Goal: Task Accomplishment & Management: Manage account settings

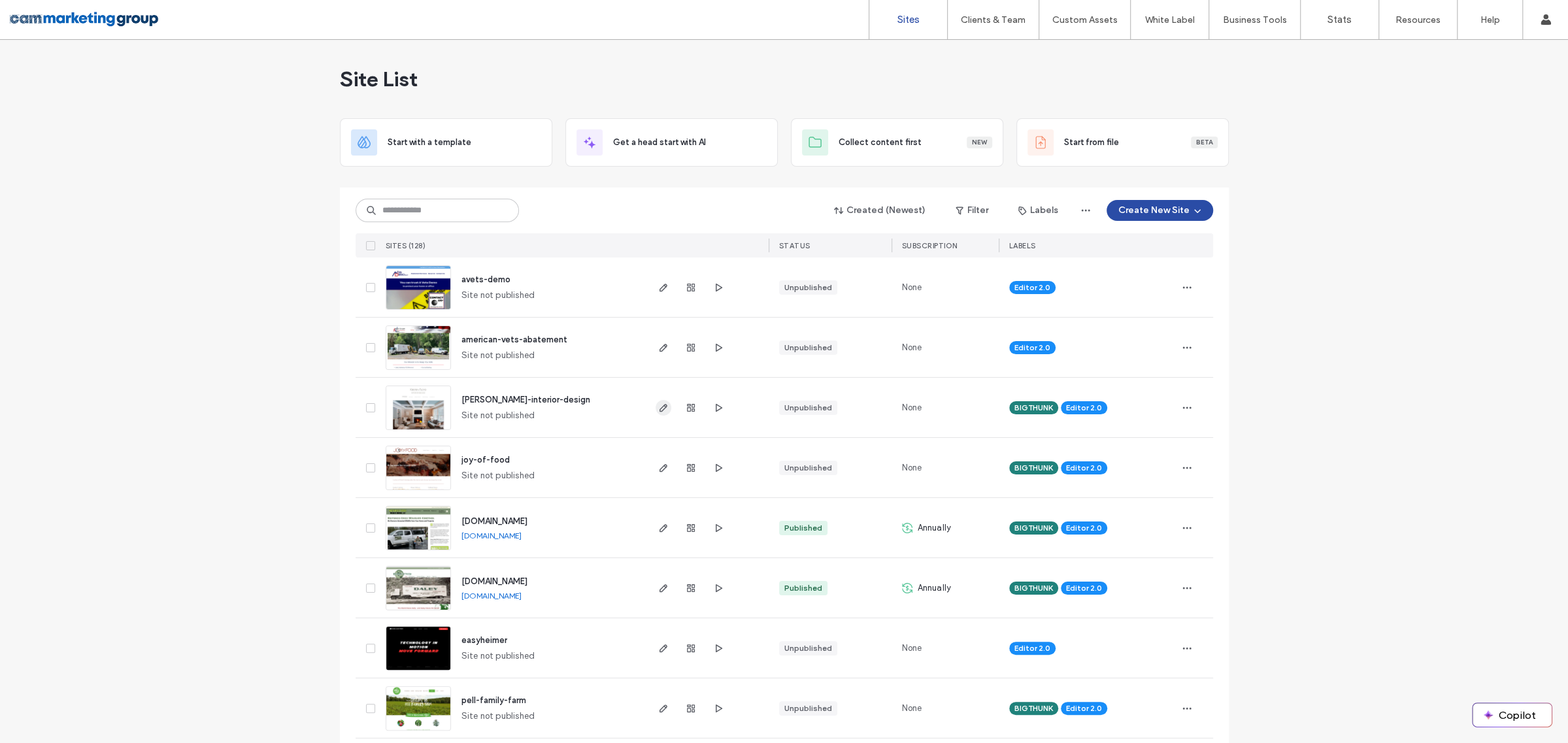
click at [658, 412] on icon "button" at bounding box center [662, 408] width 10 height 10
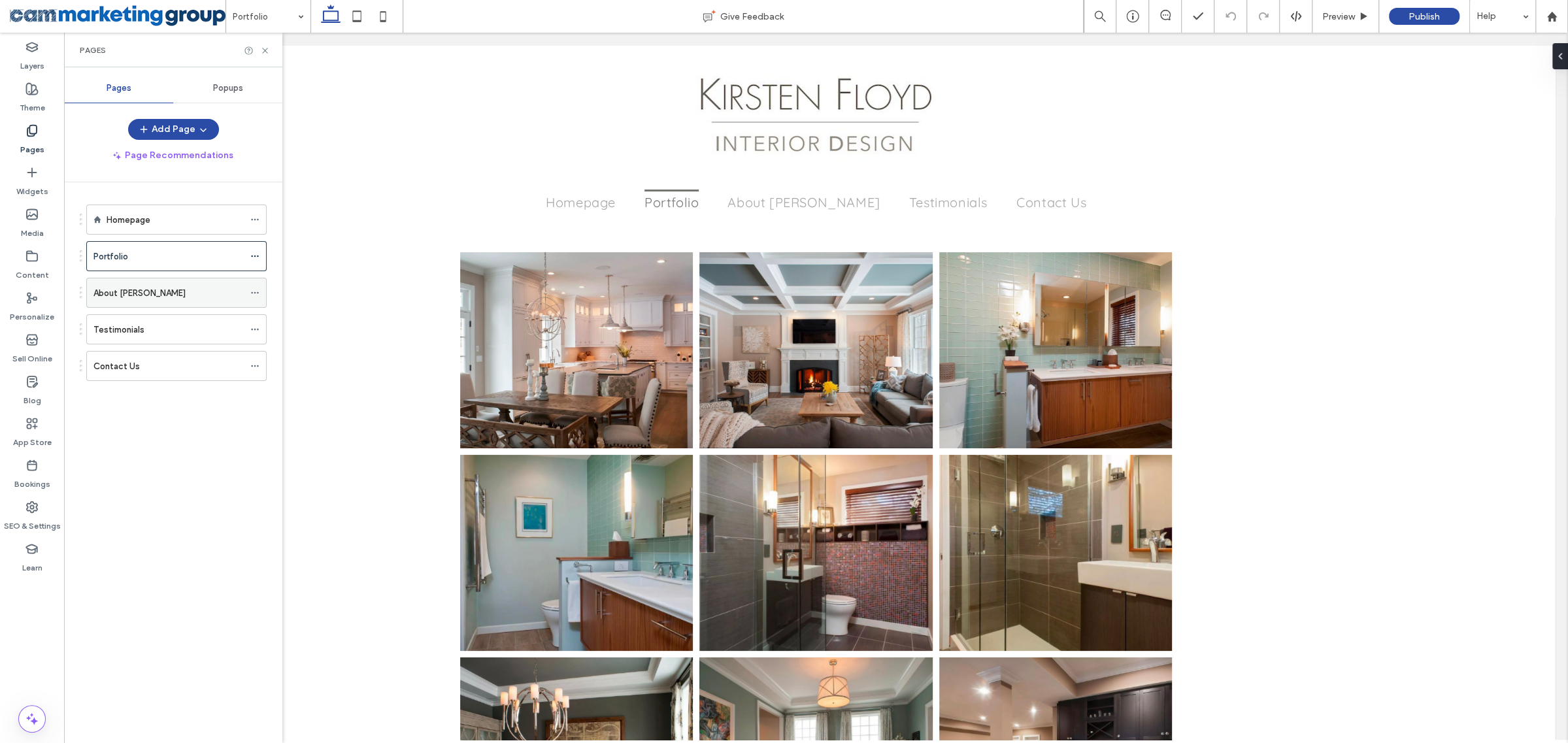
click at [171, 297] on div "About [PERSON_NAME]" at bounding box center [168, 292] width 150 height 28
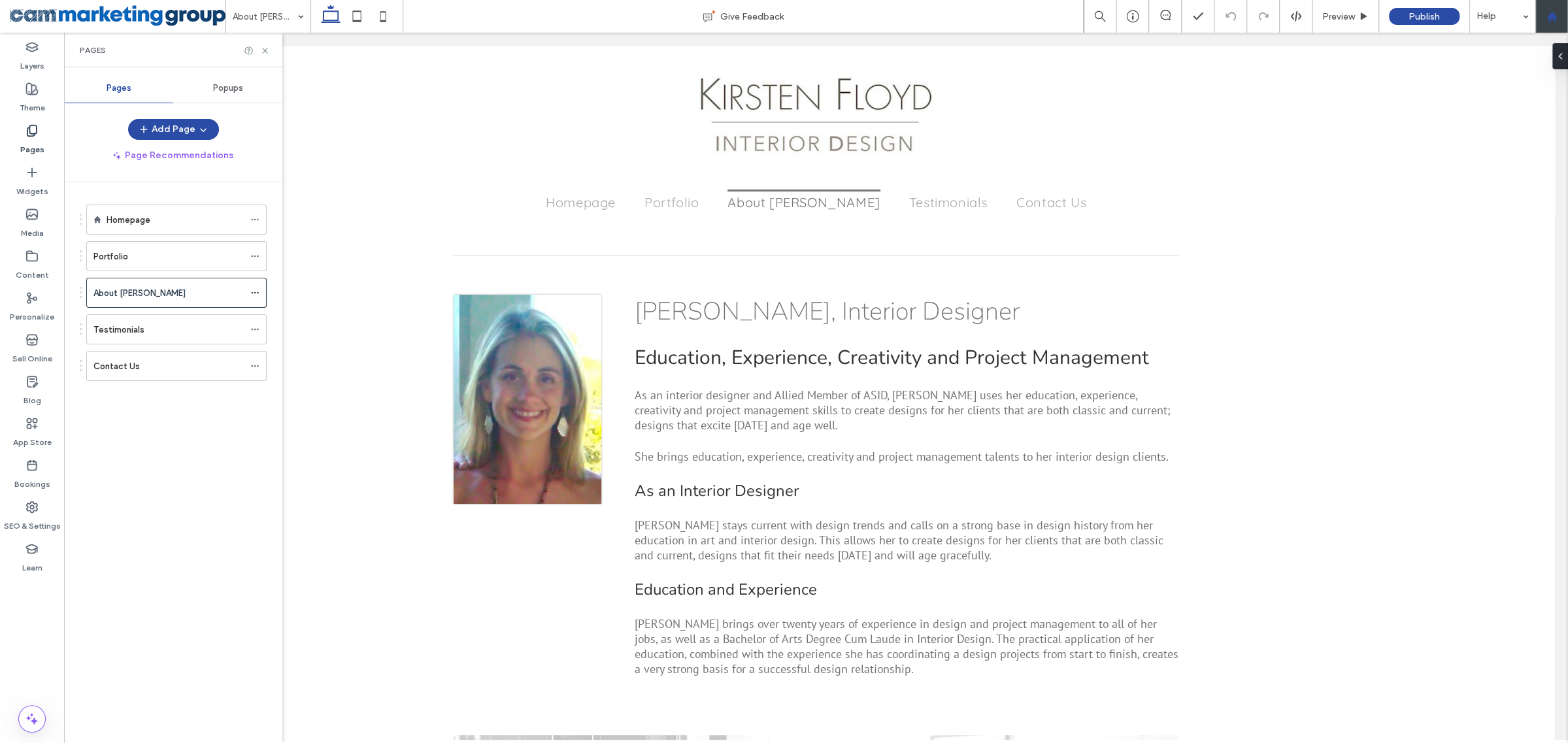
click at [1549, 8] on div at bounding box center [1552, 16] width 33 height 33
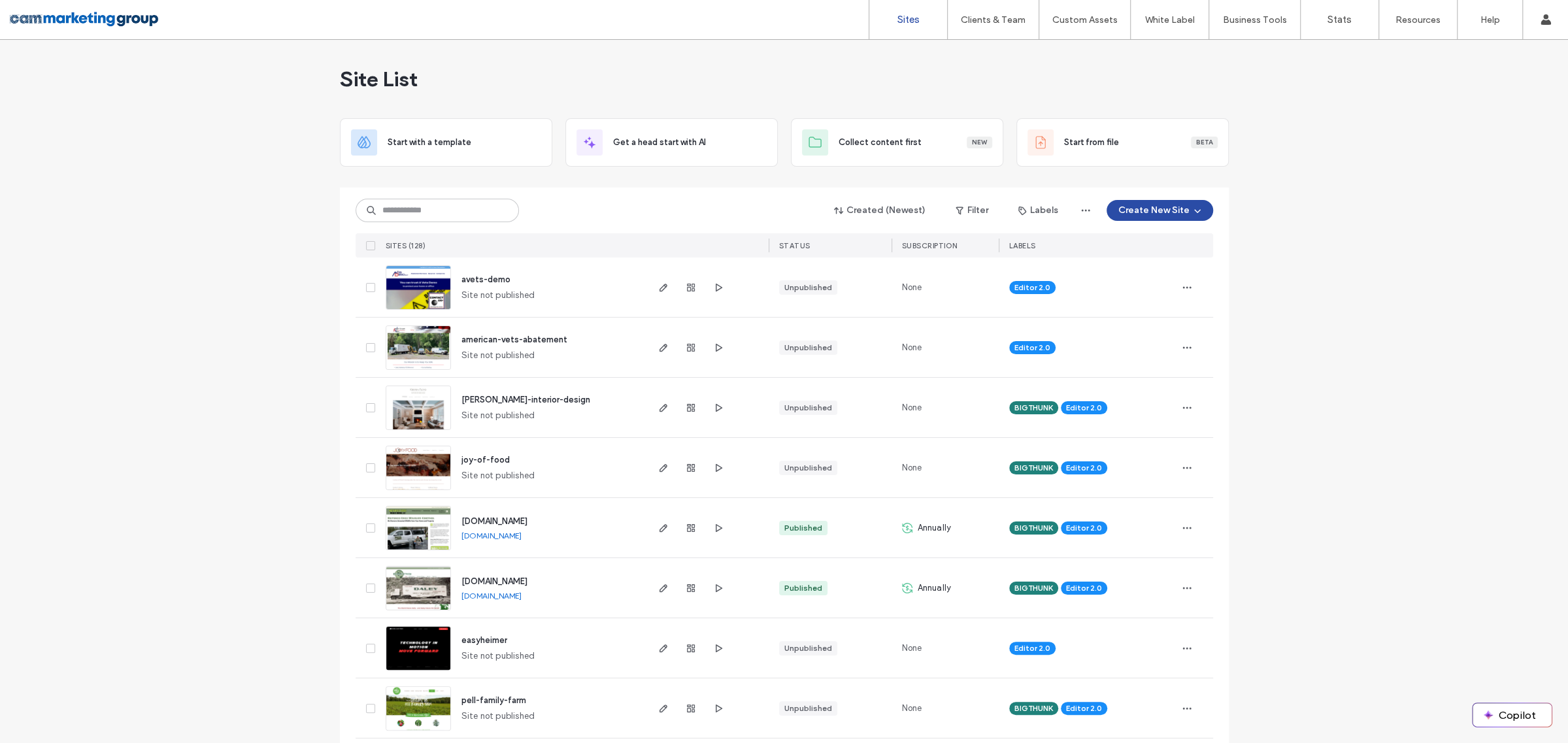
scroll to position [33, 0]
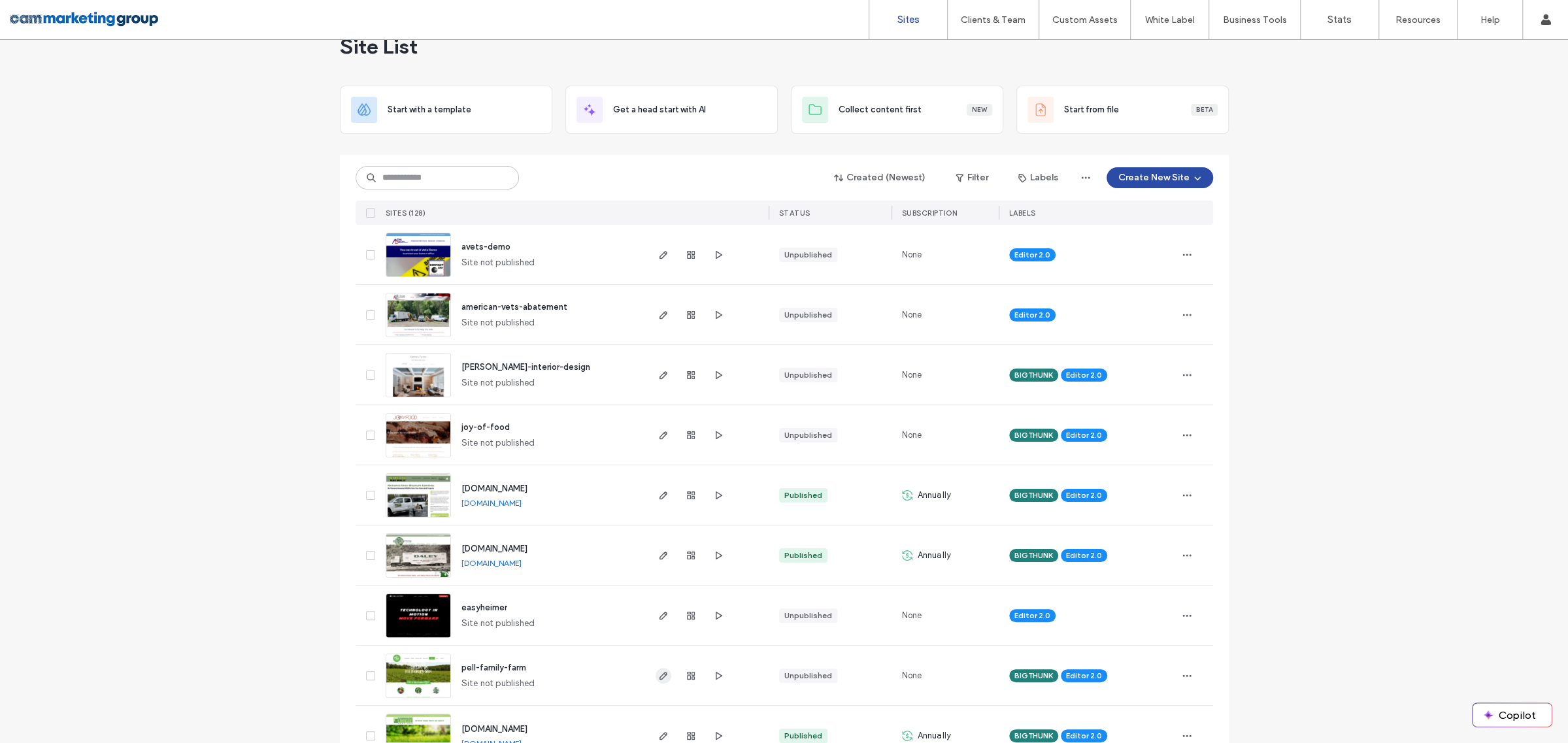
click at [662, 672] on use "button" at bounding box center [662, 675] width 8 height 8
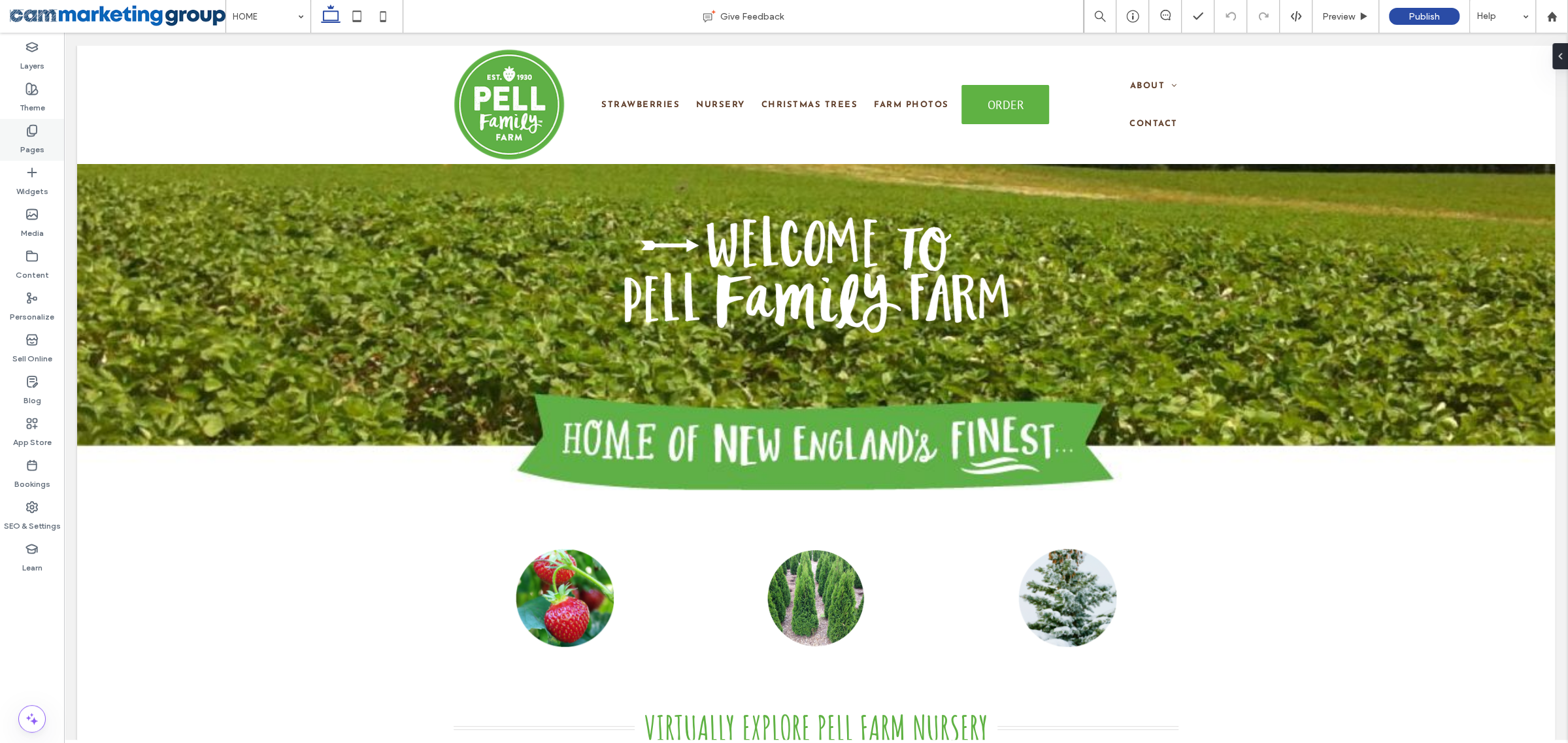
click at [31, 138] on label "Pages" at bounding box center [32, 146] width 24 height 18
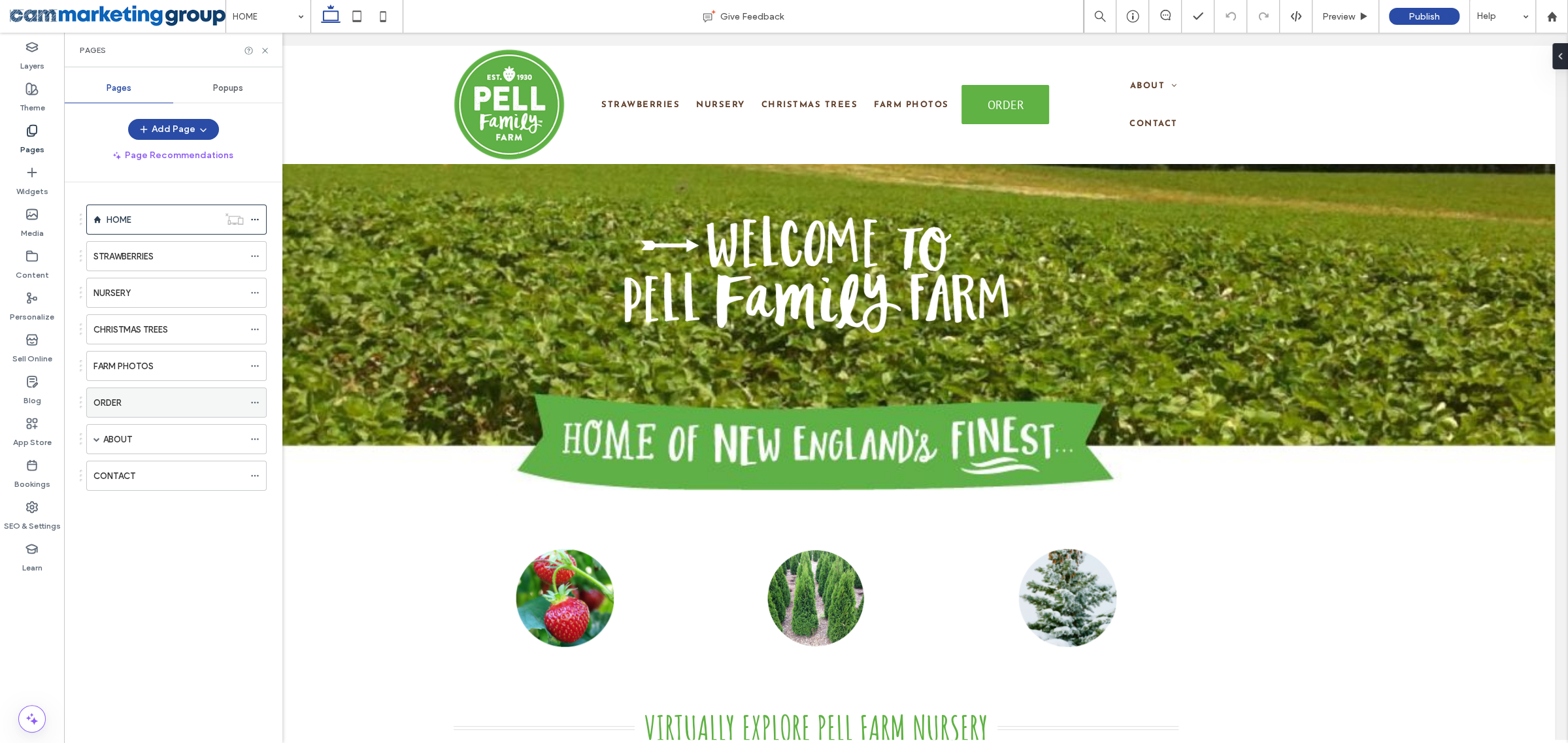
click at [153, 396] on div "ORDER" at bounding box center [168, 402] width 150 height 14
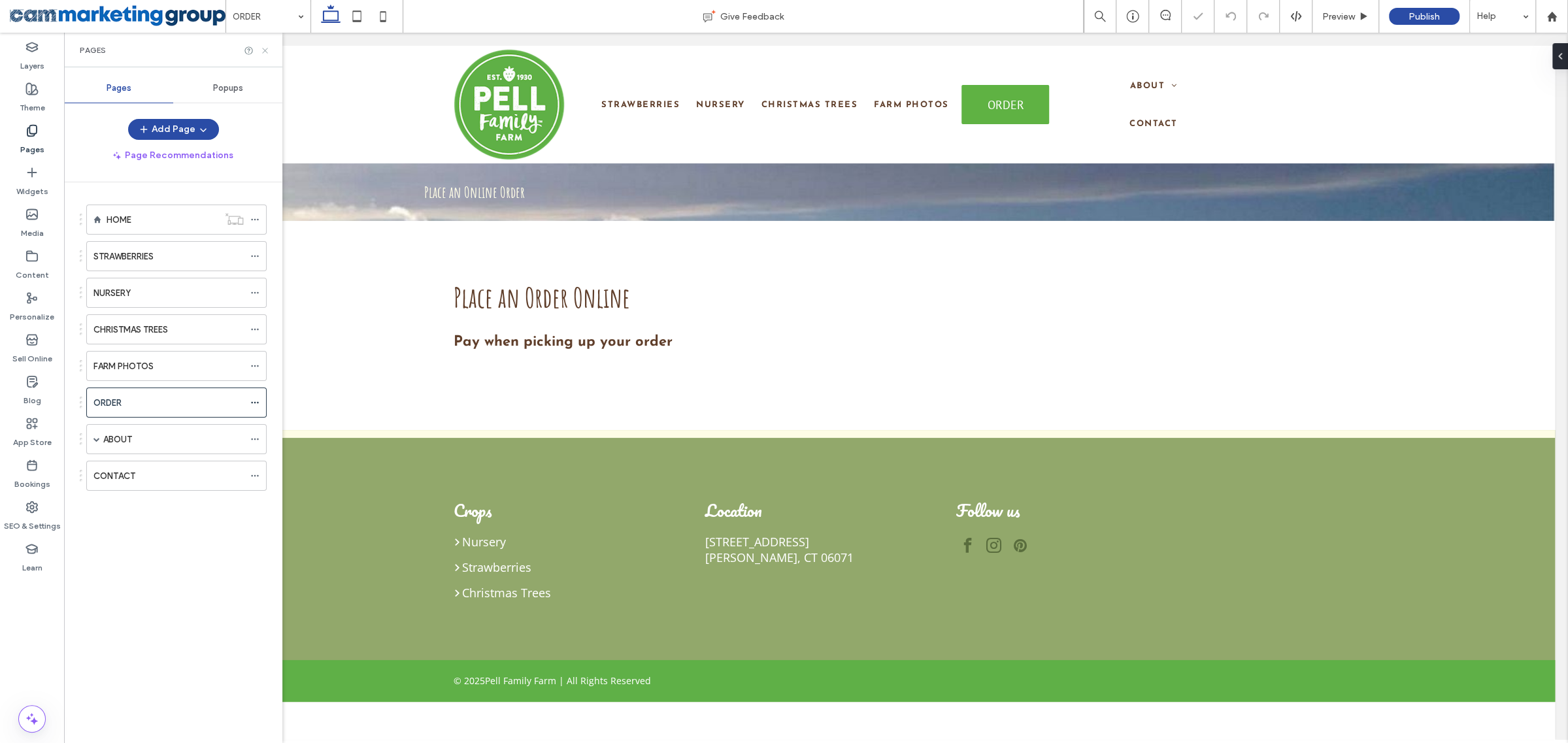
click at [267, 50] on icon at bounding box center [265, 50] width 10 height 10
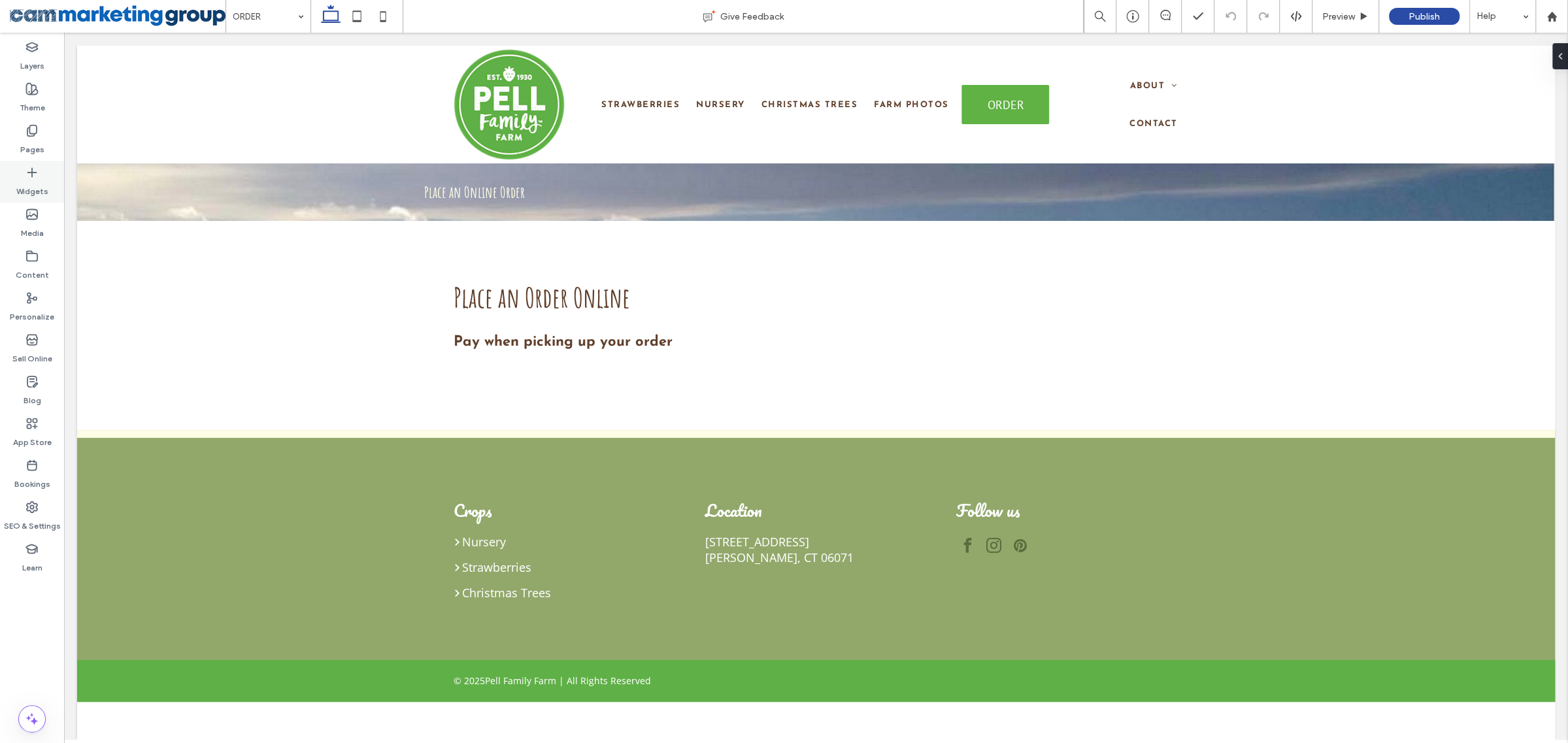
click at [37, 175] on icon at bounding box center [32, 173] width 13 height 13
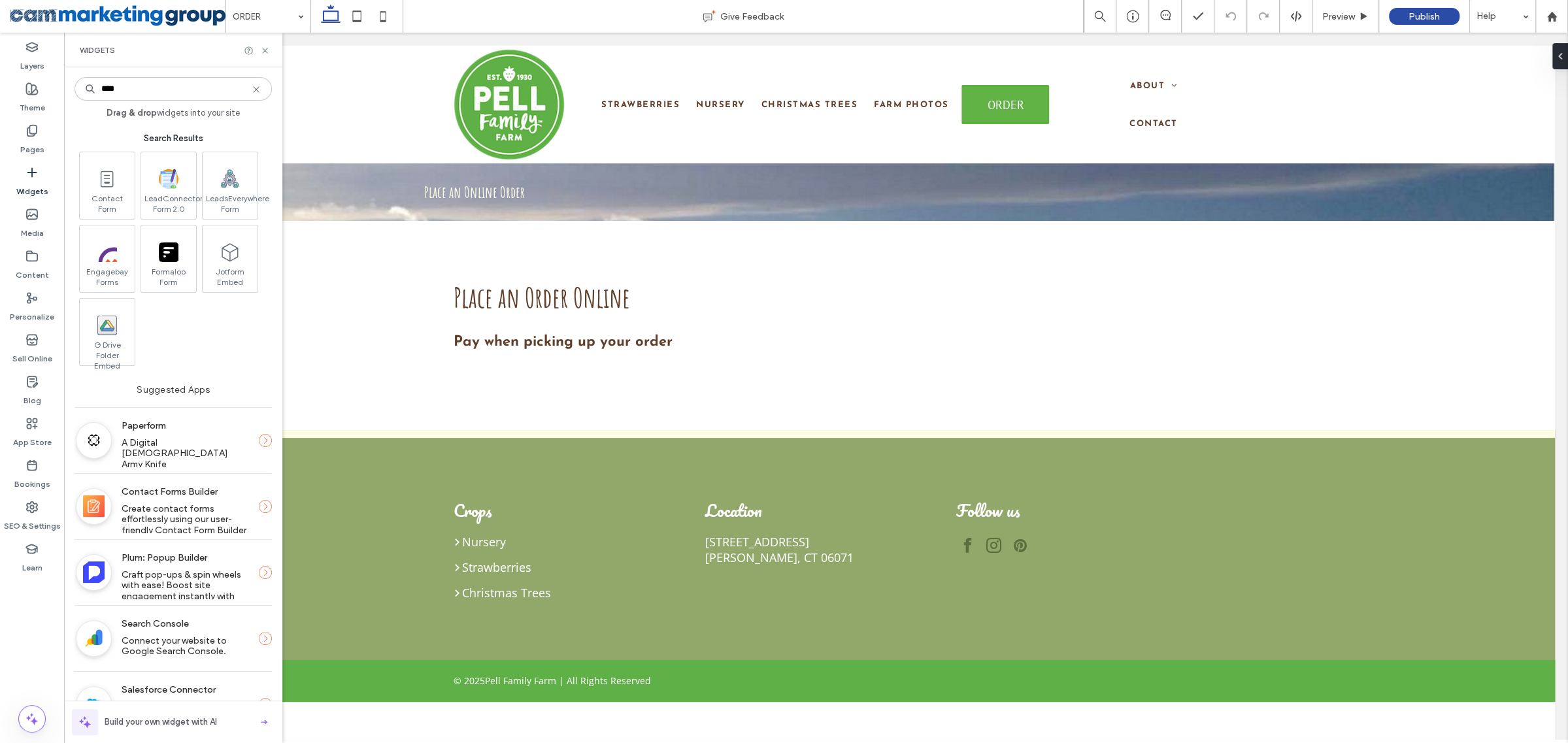
type input "****"
click at [259, 506] on use at bounding box center [265, 506] width 13 height 13
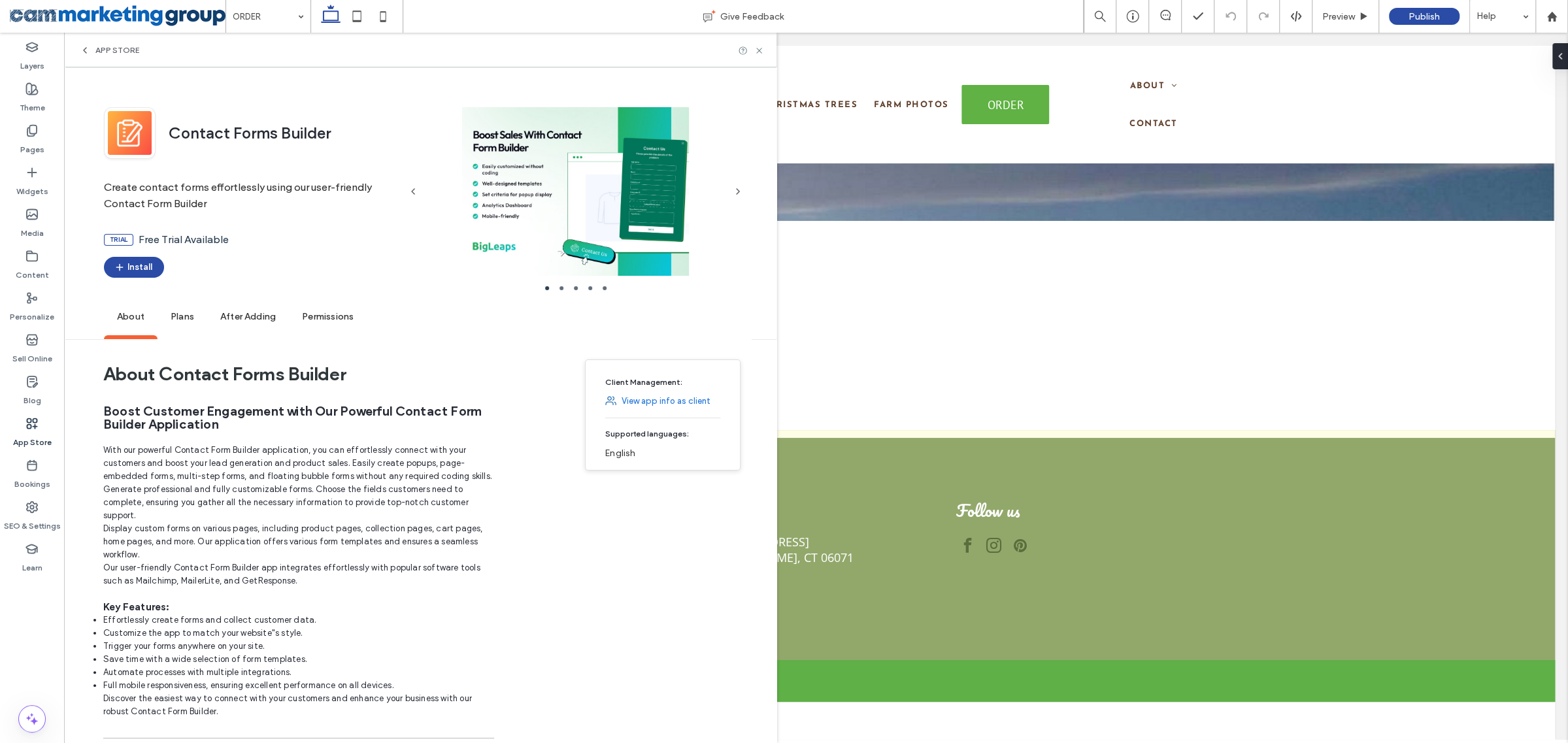
click at [111, 50] on span "App Store" at bounding box center [117, 49] width 44 height 10
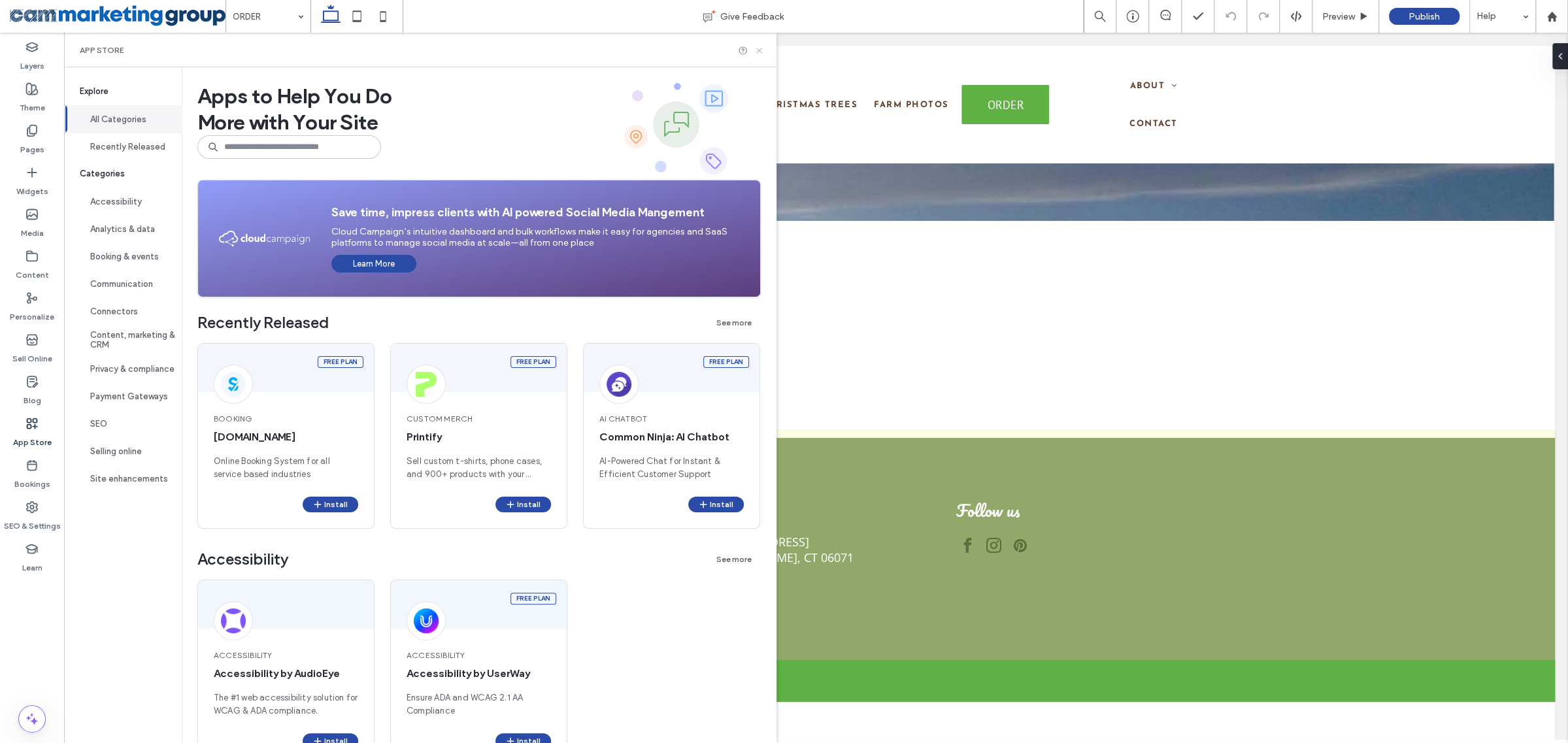
click at [764, 48] on icon at bounding box center [758, 50] width 10 height 10
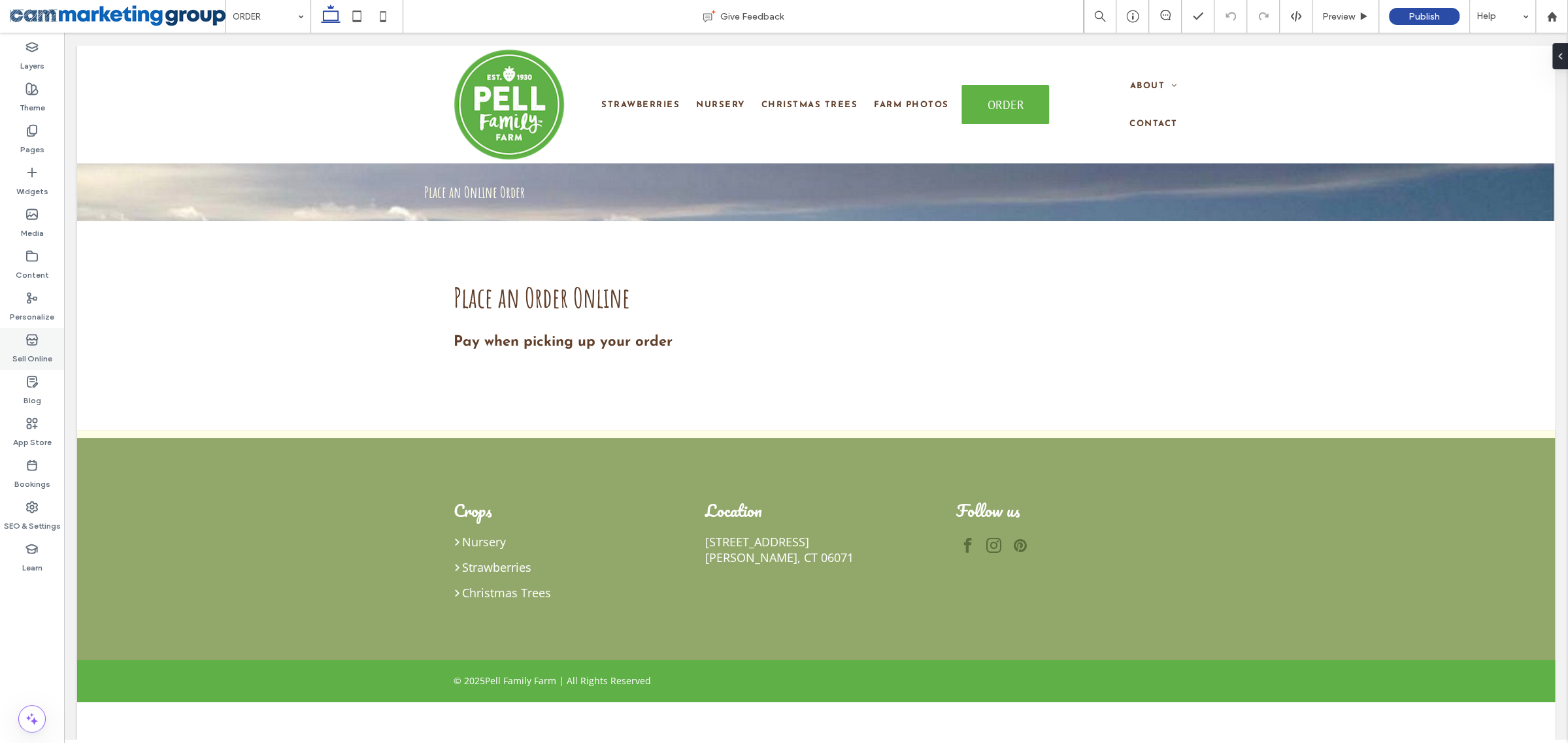
click at [30, 348] on label "Sell Online" at bounding box center [33, 356] width 40 height 18
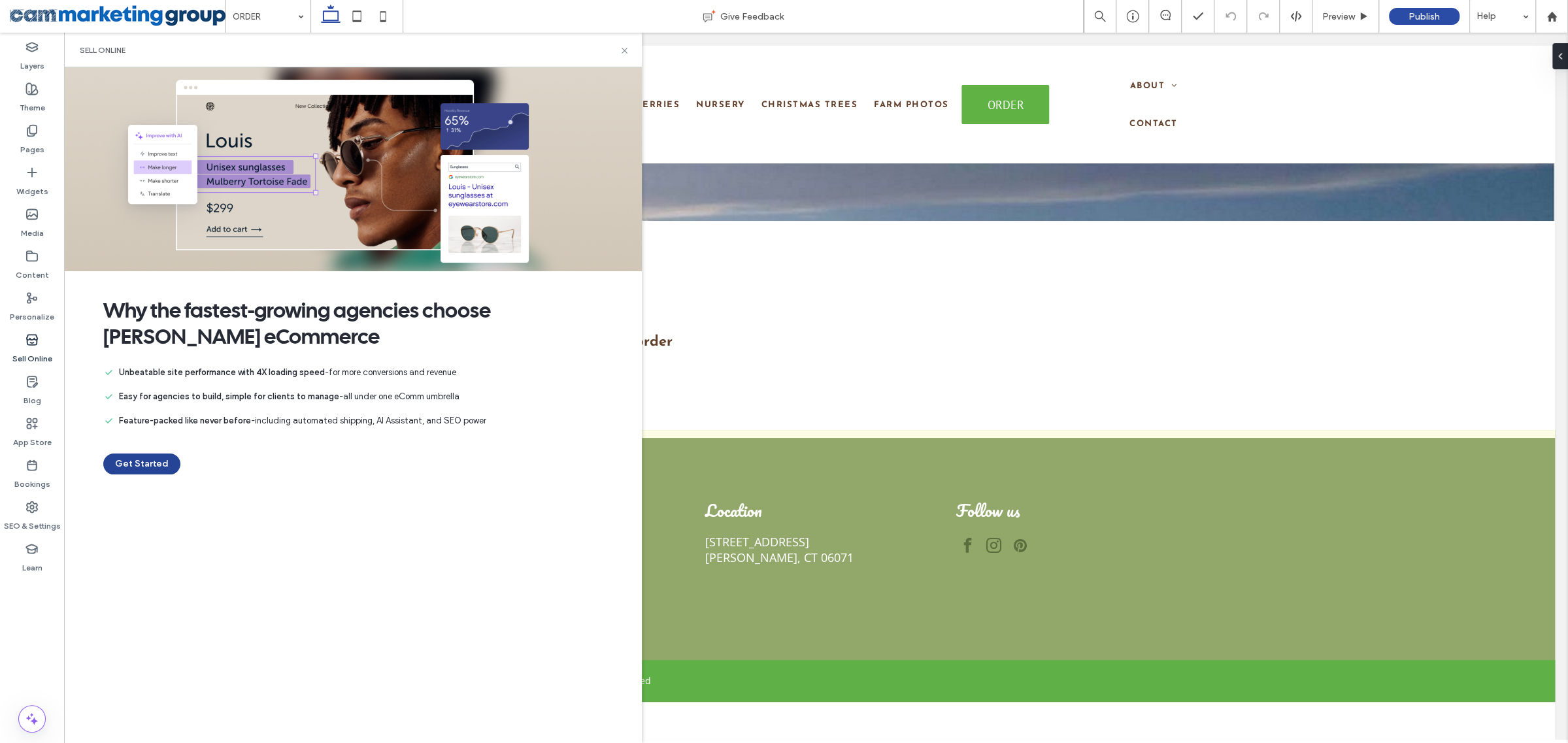
click at [139, 461] on button "Get Started" at bounding box center [142, 463] width 77 height 21
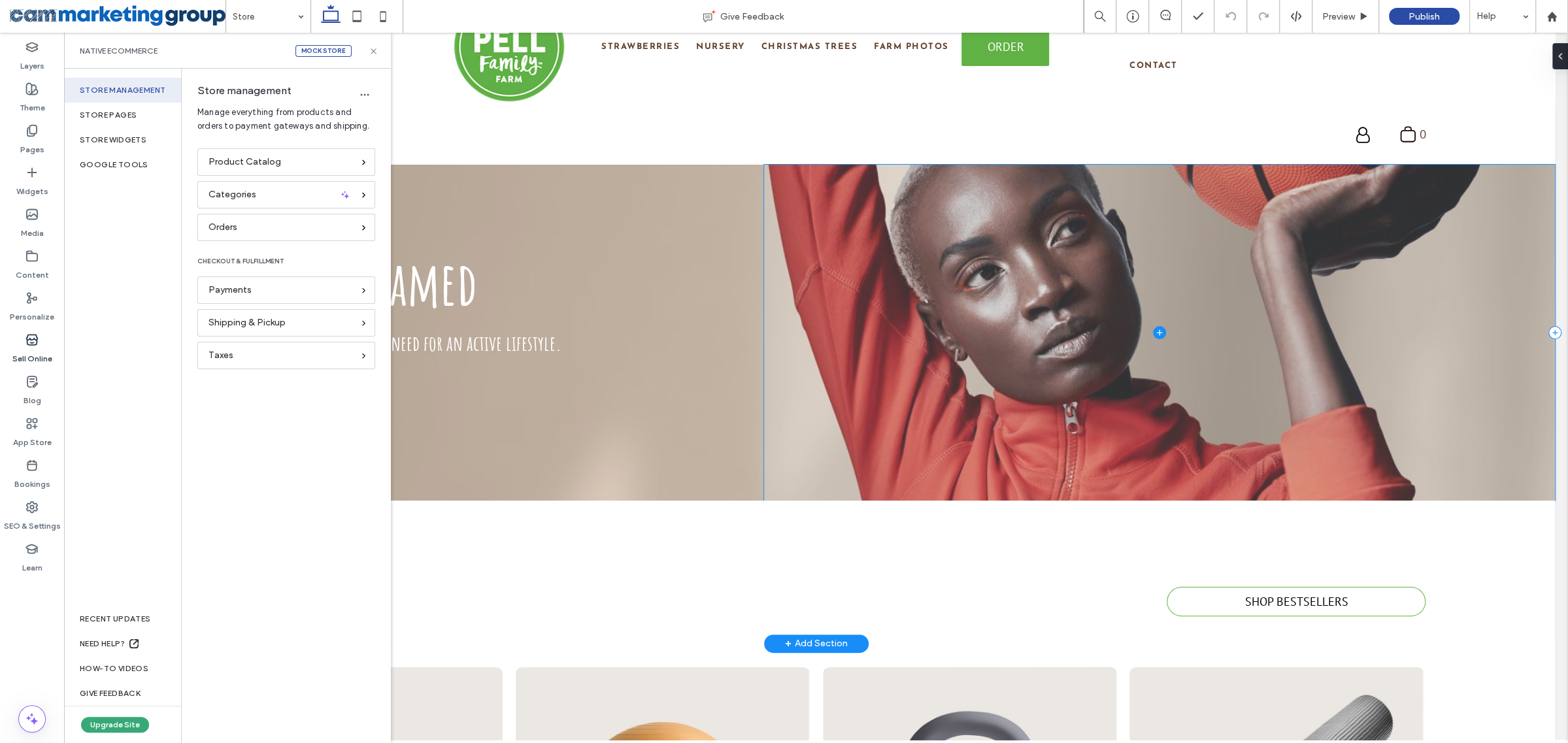
scroll to position [186, 0]
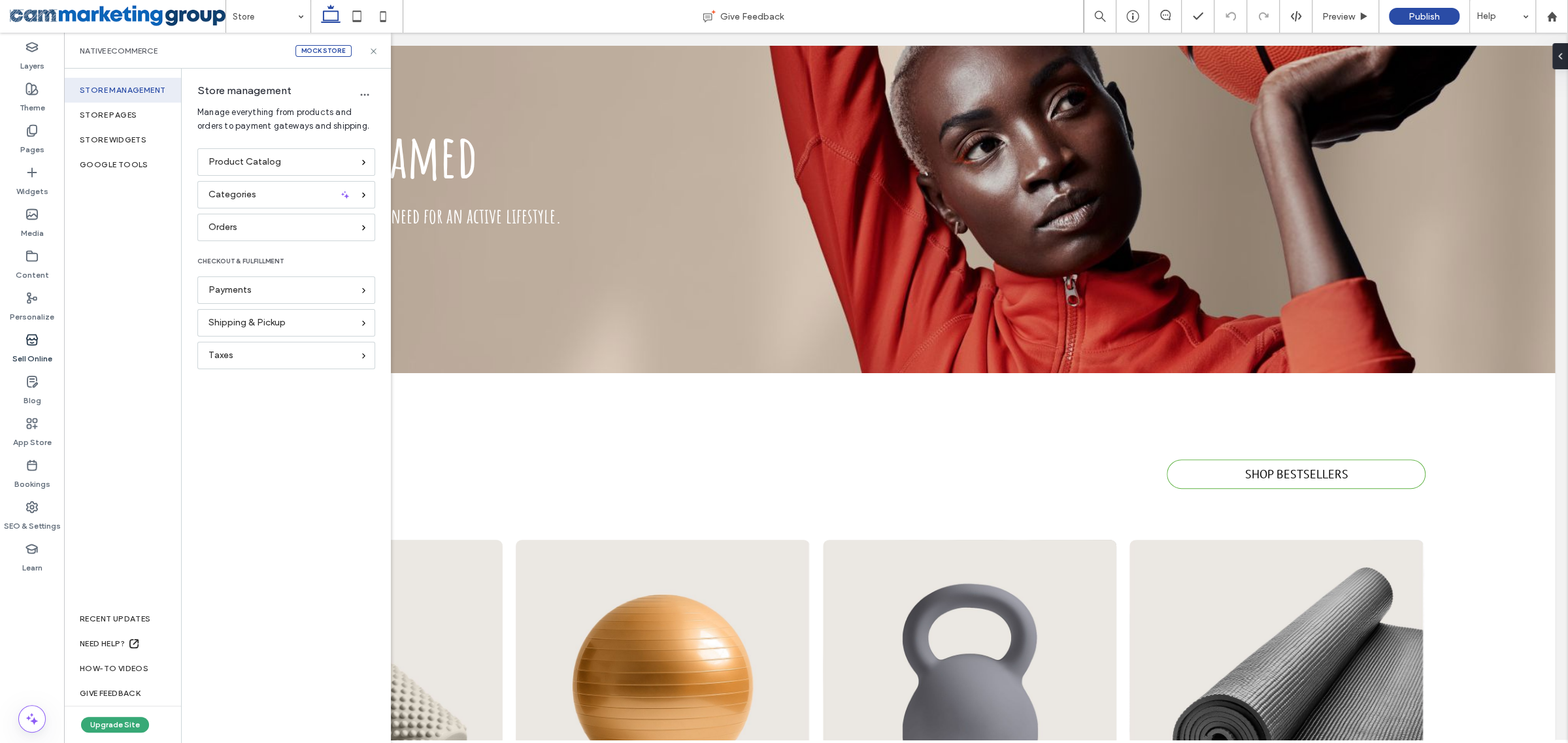
click at [111, 502] on div "Store management Store pages store widgets Google Tools RECENT UPDATES NEED HEL…" at bounding box center [122, 406] width 118 height 674
click at [119, 157] on div "Google Tools" at bounding box center [122, 165] width 117 height 25
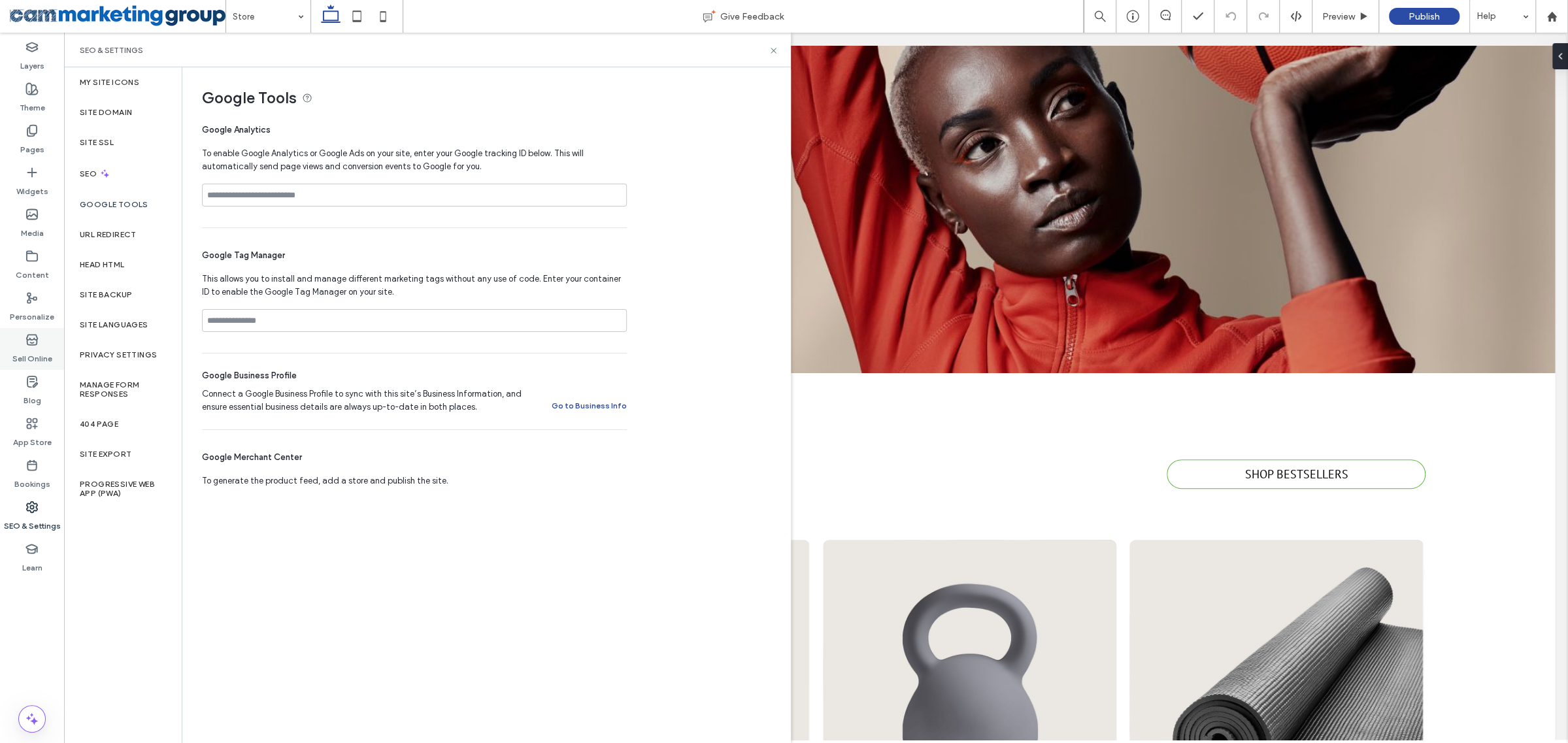
click at [13, 350] on label "Sell Online" at bounding box center [33, 356] width 40 height 18
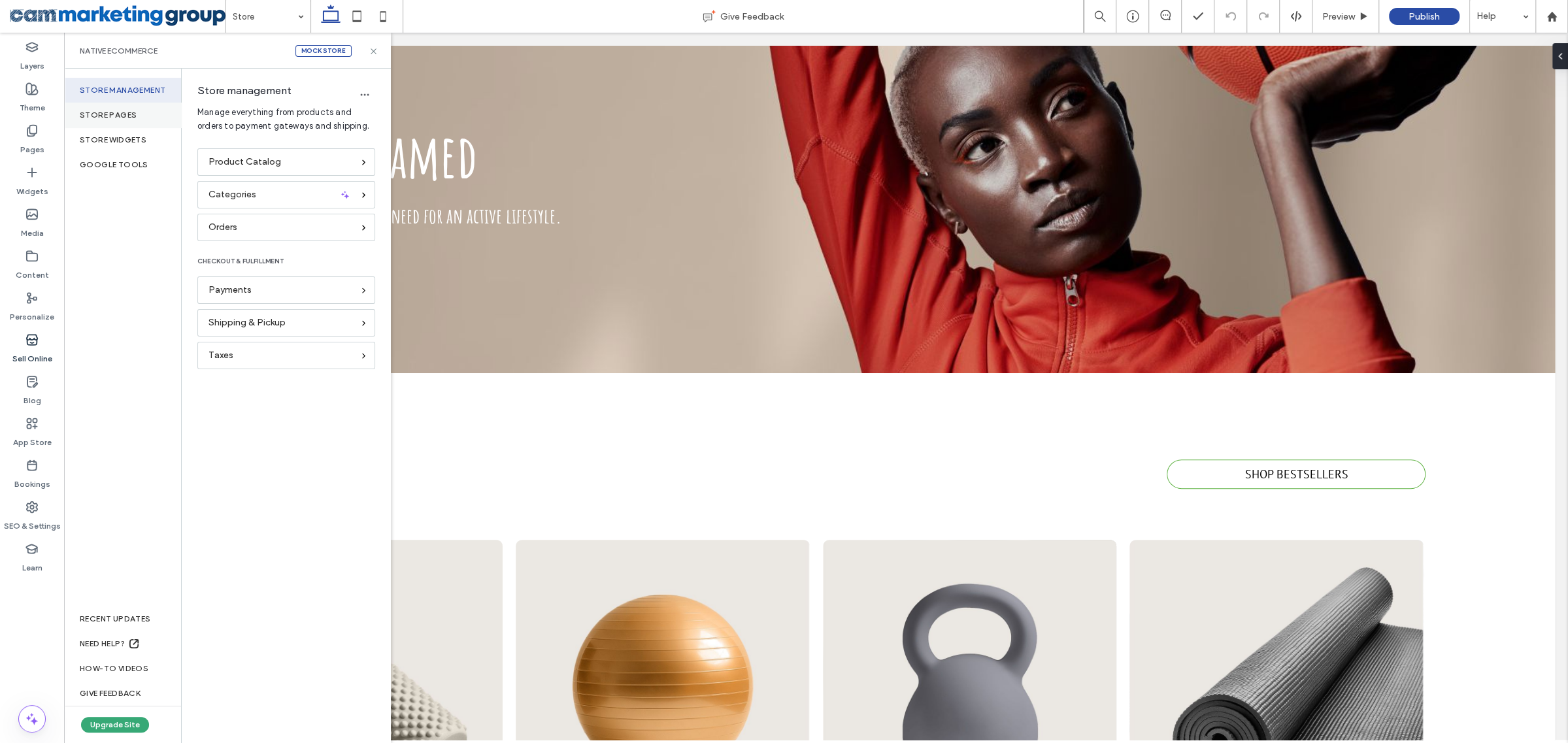
click at [132, 112] on div "Store pages" at bounding box center [122, 114] width 117 height 25
click at [141, 140] on div "store widgets" at bounding box center [122, 139] width 117 height 25
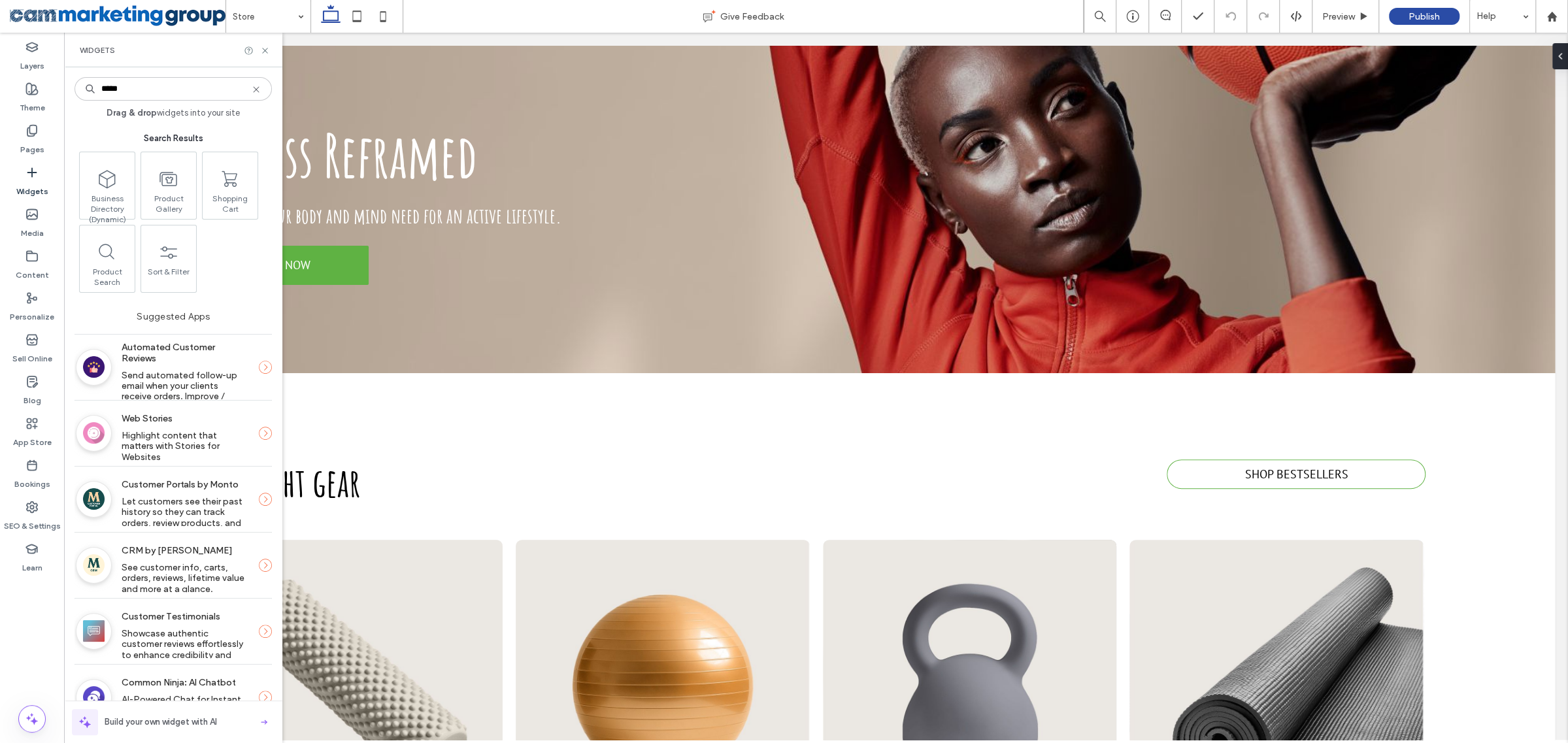
click at [256, 90] on use at bounding box center [256, 89] width 5 height 5
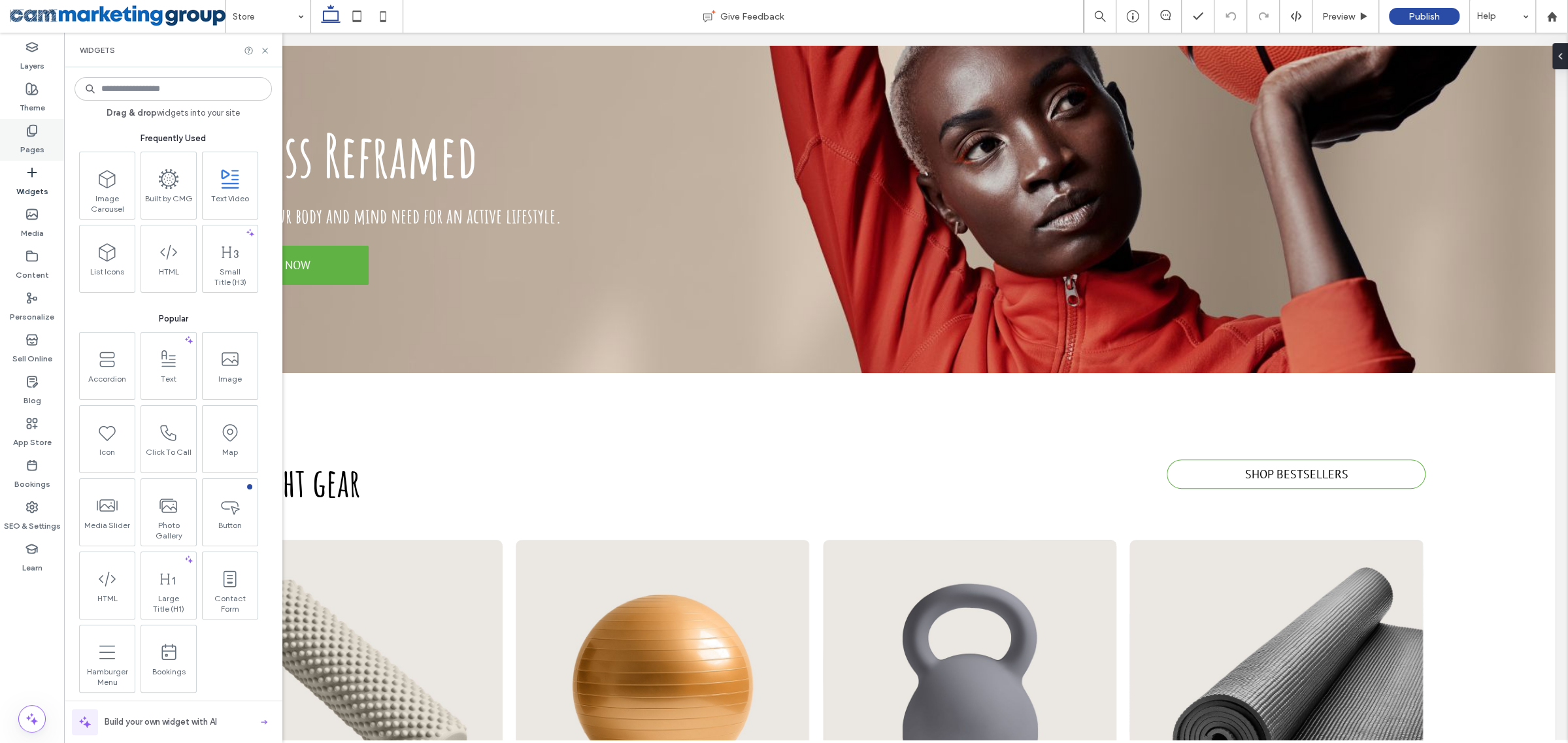
click at [36, 133] on use at bounding box center [32, 131] width 9 height 11
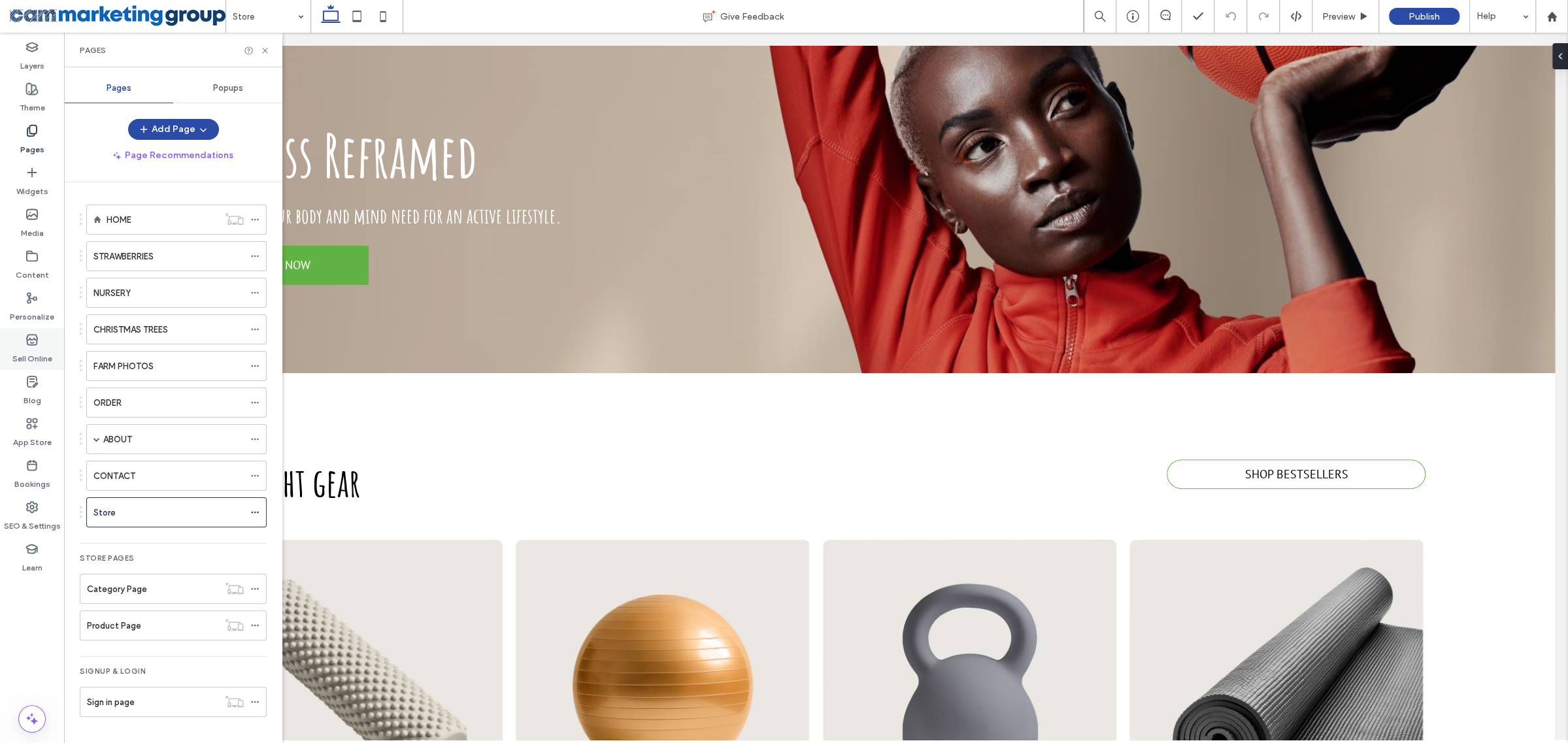
click at [36, 354] on label "Sell Online" at bounding box center [33, 356] width 40 height 18
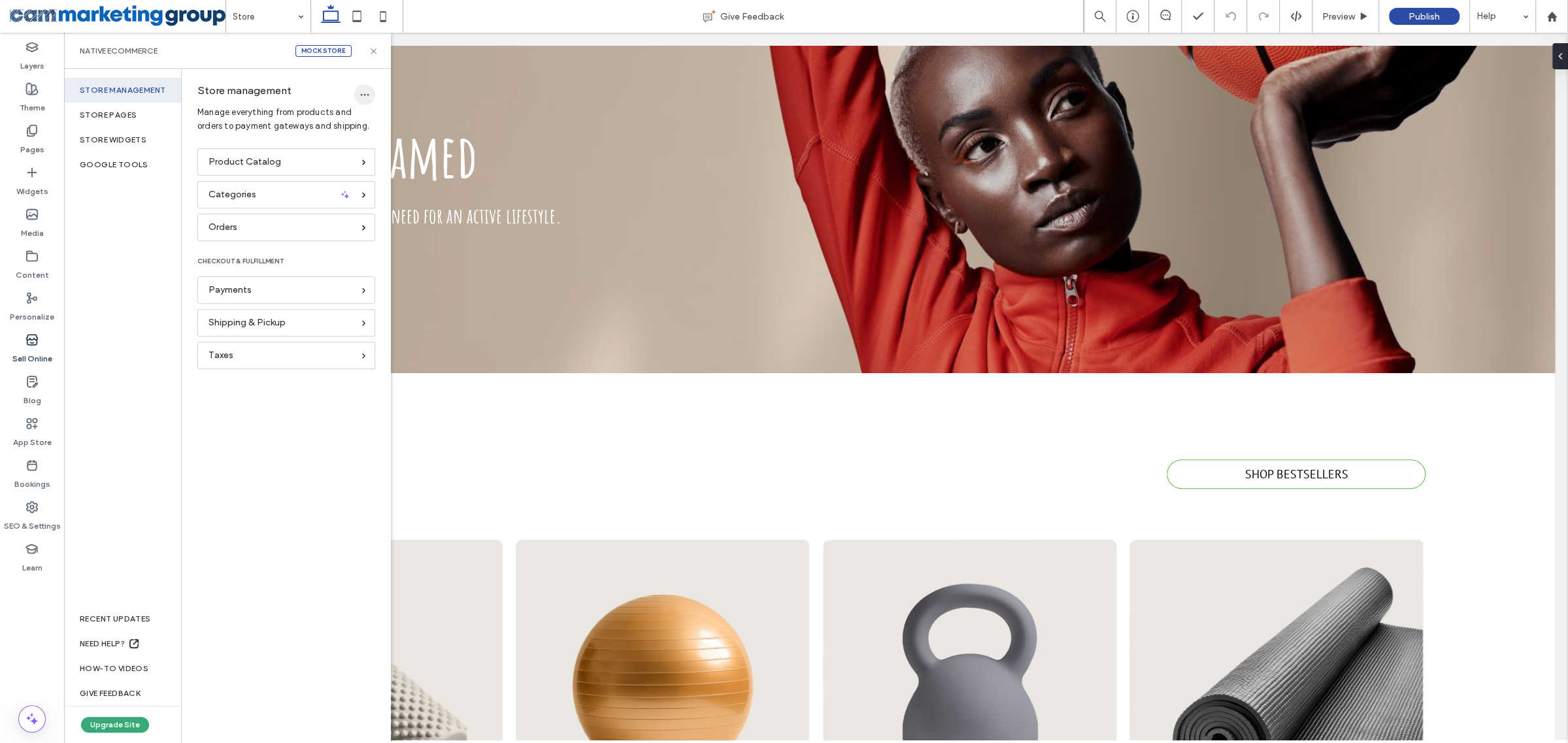
click at [359, 98] on icon "button" at bounding box center [364, 94] width 10 height 10
click at [396, 134] on div "Delete Store" at bounding box center [412, 128] width 116 height 25
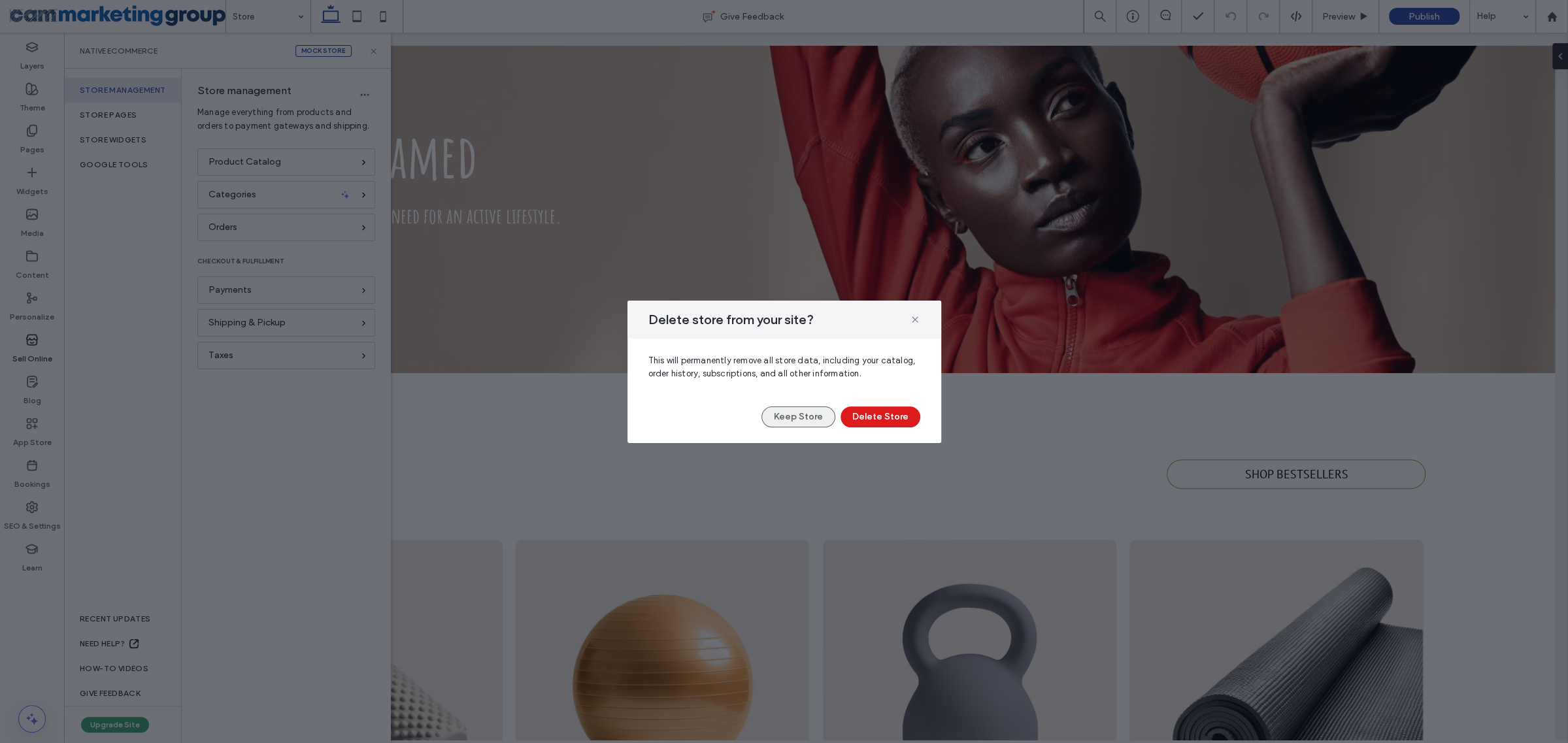
click at [803, 409] on button "Keep Store" at bounding box center [798, 417] width 74 height 21
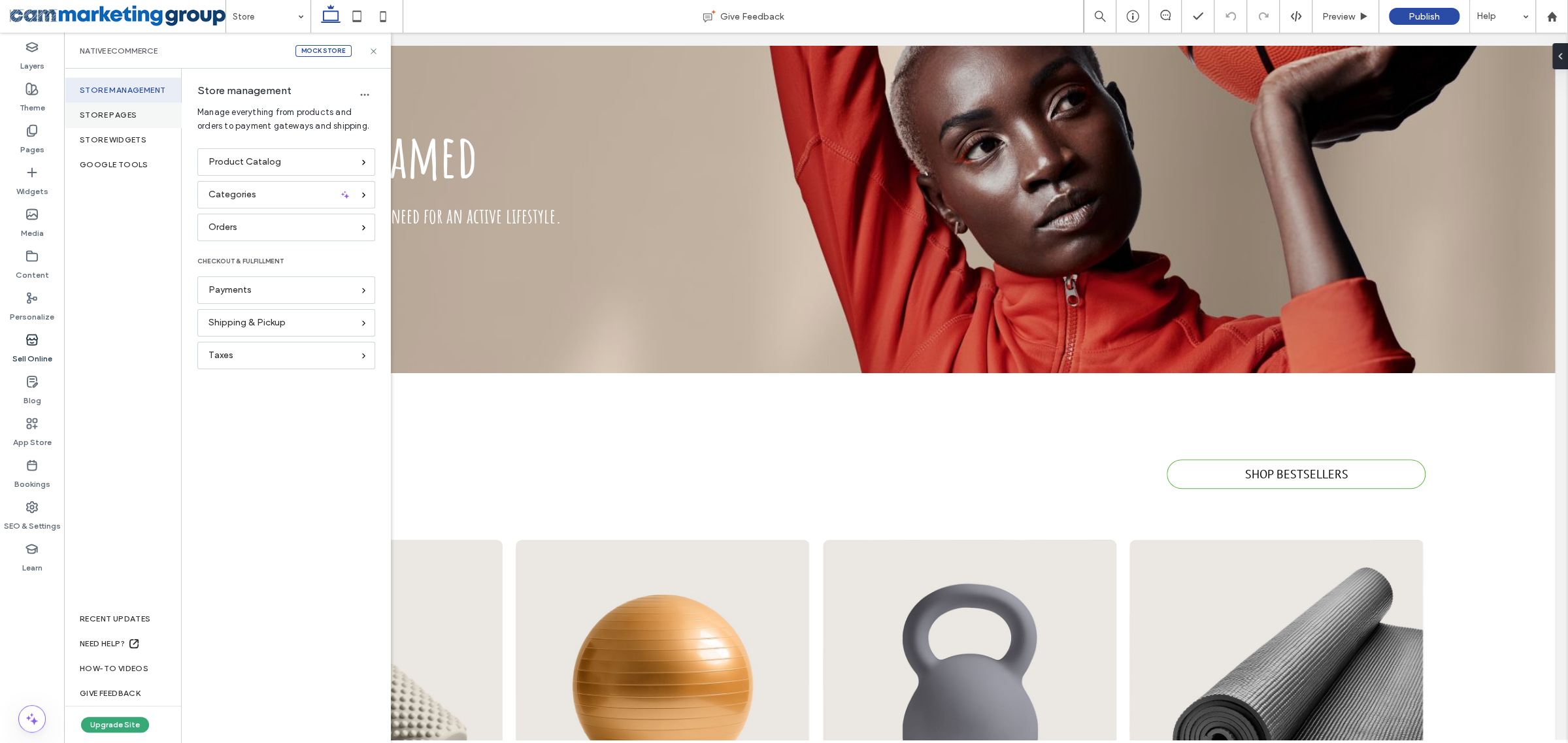
click at [144, 118] on div "Store pages" at bounding box center [122, 114] width 117 height 25
click at [140, 92] on div "Store management" at bounding box center [122, 90] width 117 height 25
click at [359, 89] on span "button" at bounding box center [365, 94] width 21 height 21
click at [413, 125] on span "Delete Store" at bounding box center [406, 129] width 49 height 13
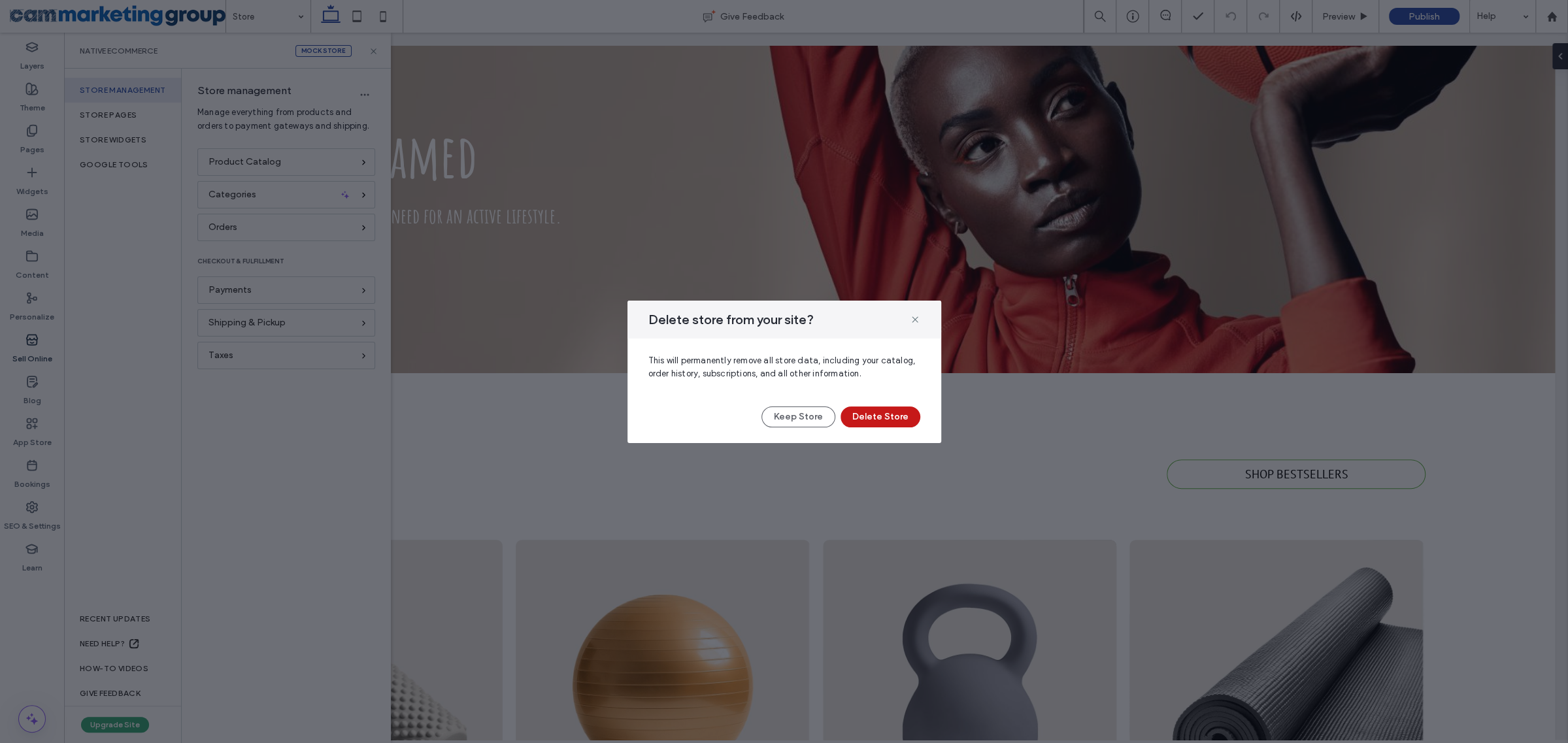
click at [885, 414] on button "Delete Store" at bounding box center [880, 417] width 79 height 21
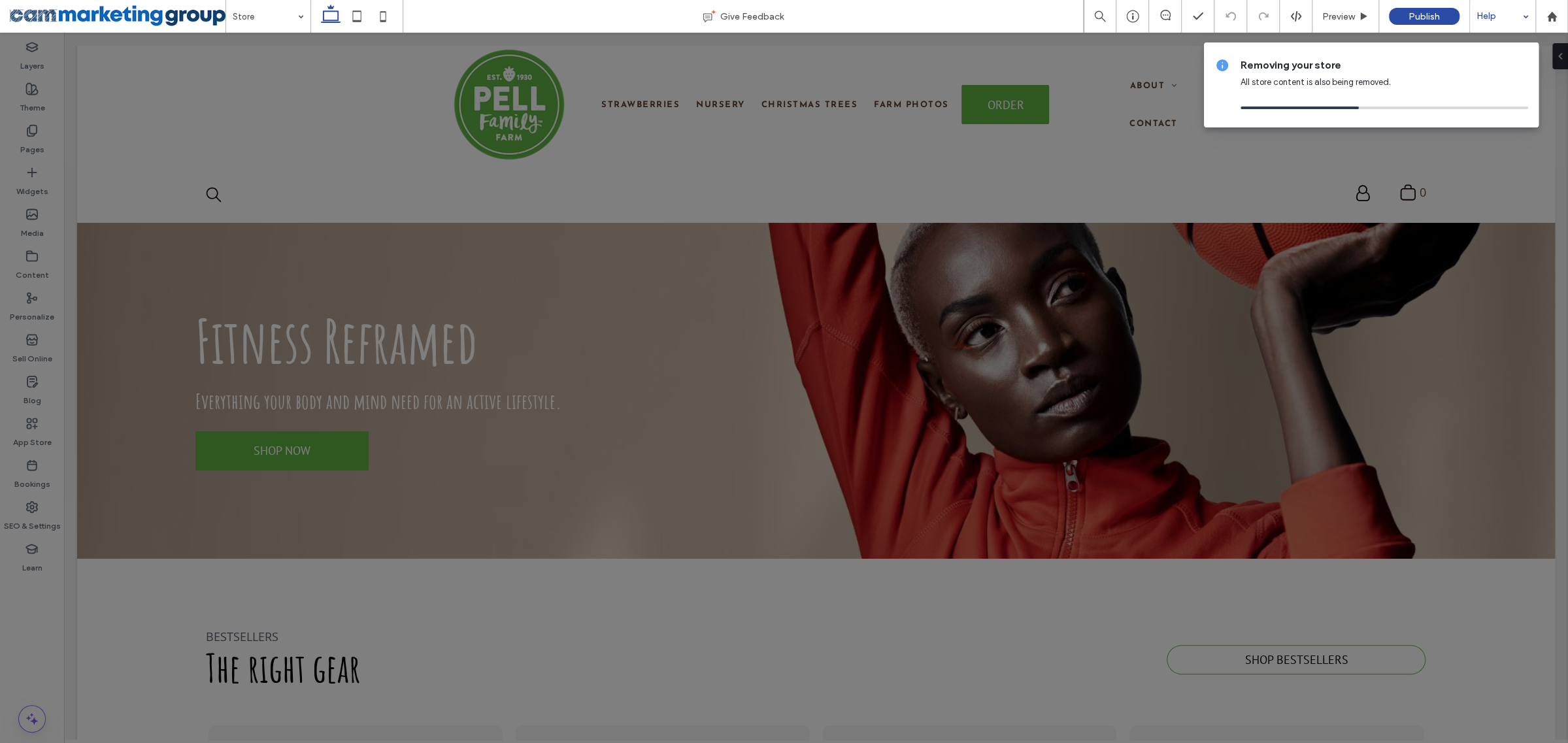
scroll to position [0, 0]
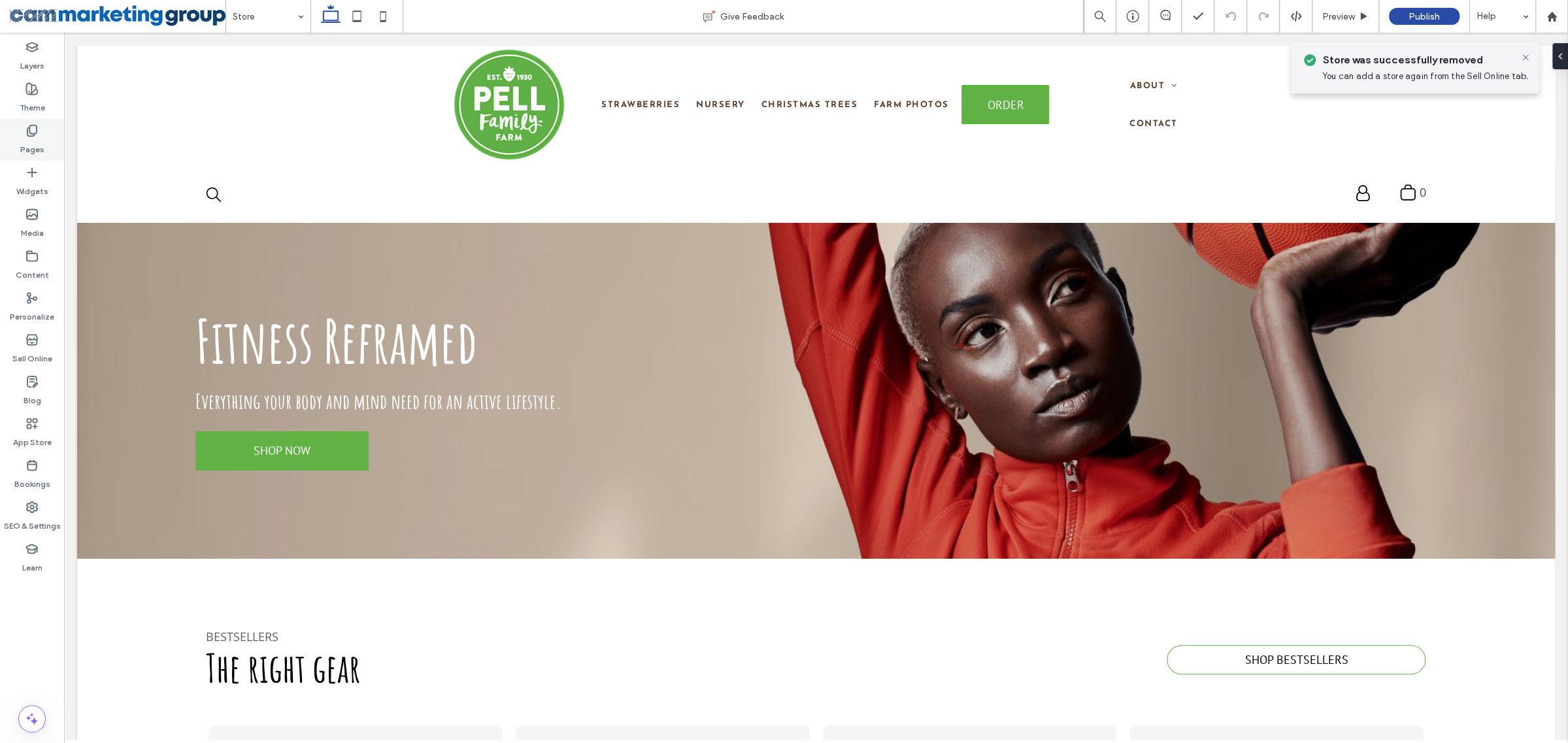
click at [18, 134] on div "Pages" at bounding box center [32, 140] width 64 height 42
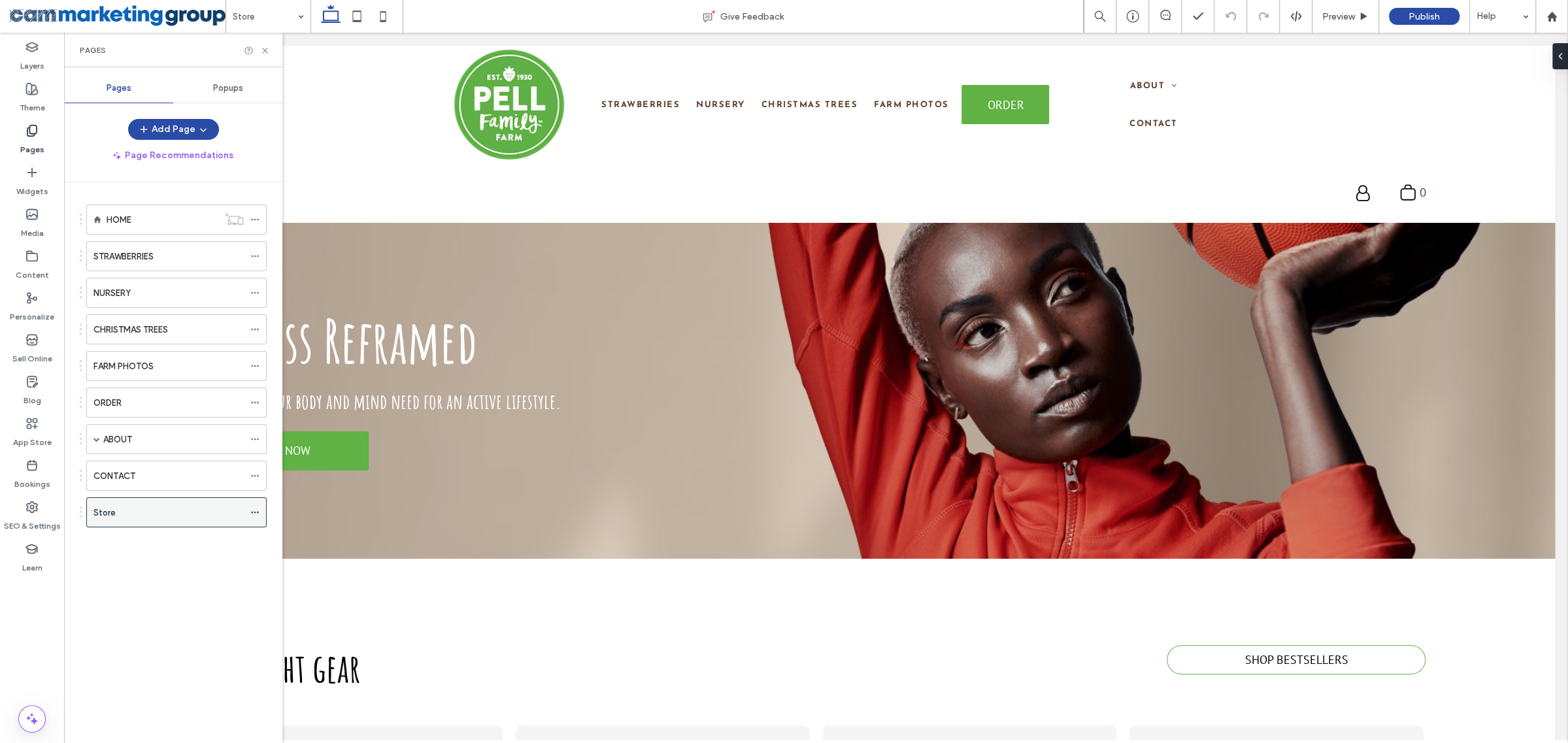
click at [257, 508] on icon at bounding box center [255, 513] width 9 height 9
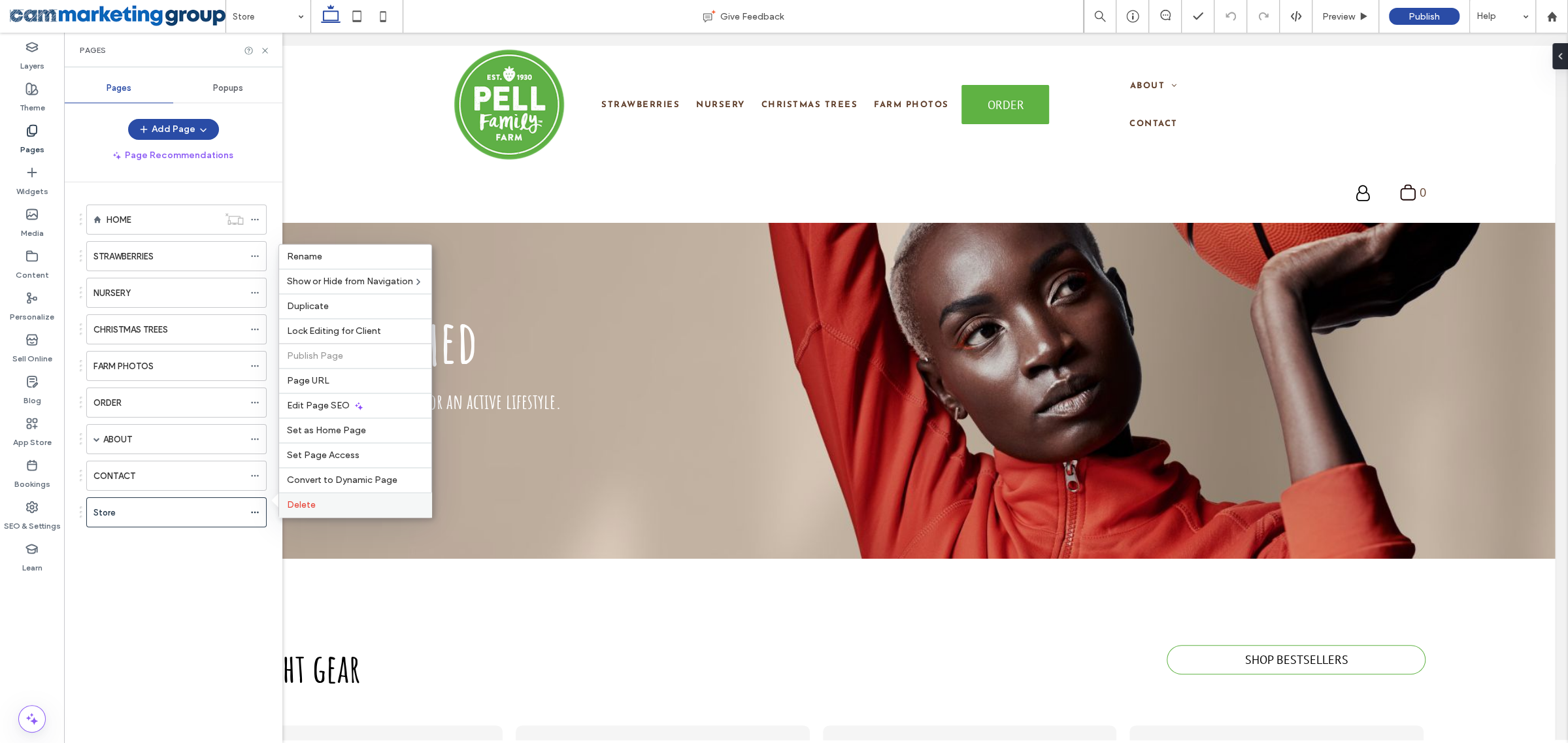
click at [327, 511] on label "Delete" at bounding box center [355, 504] width 136 height 11
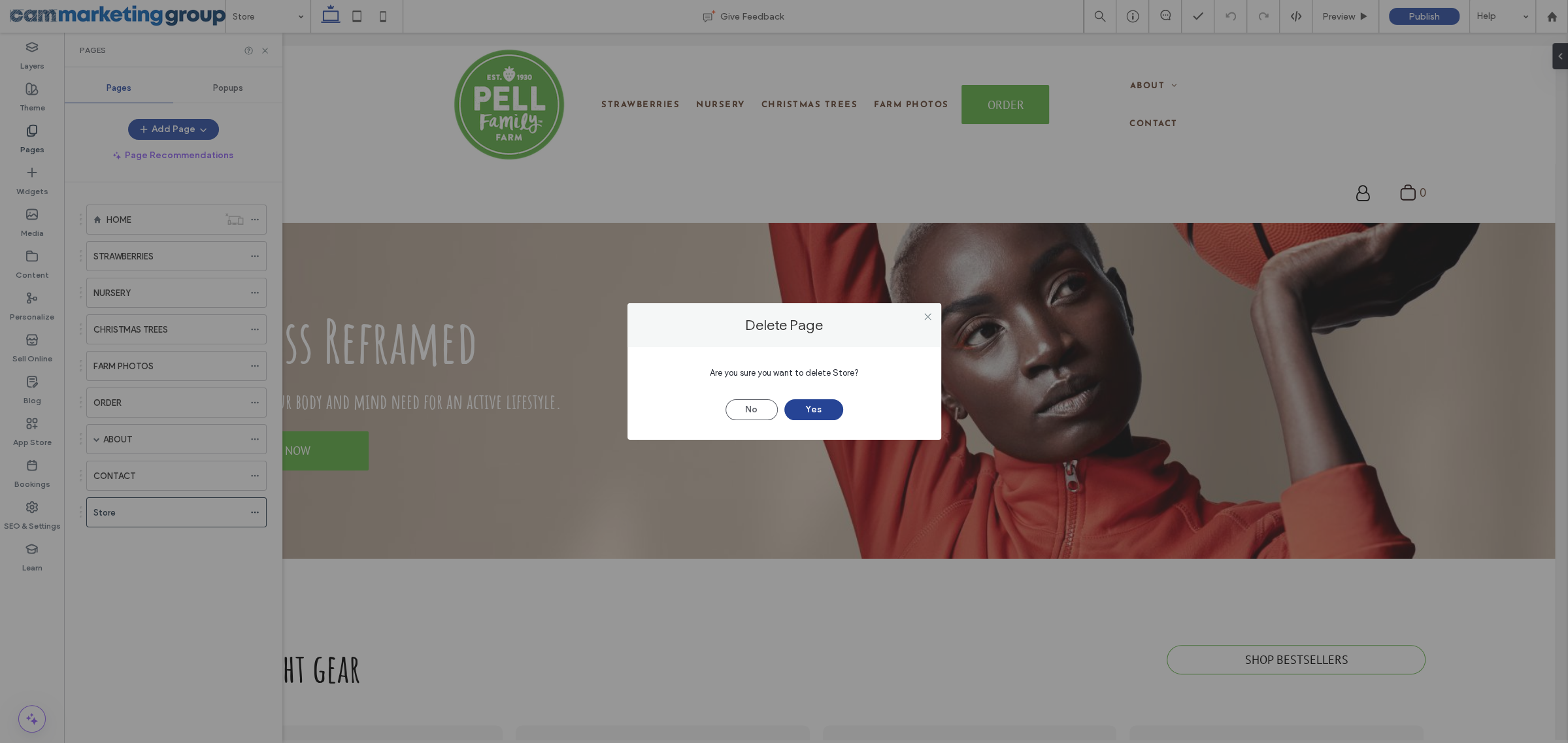
click at [823, 411] on button "Yes" at bounding box center [813, 409] width 58 height 21
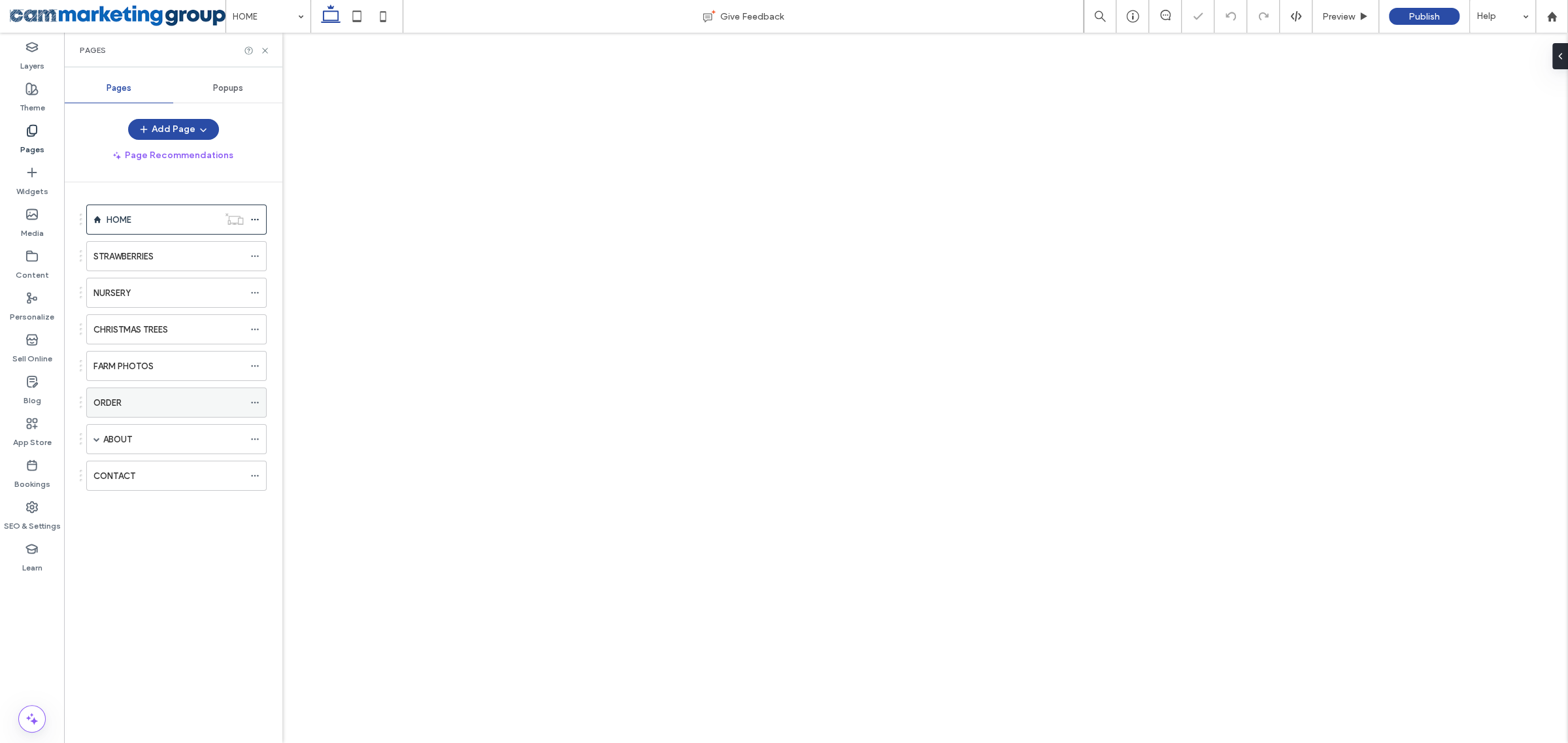
click at [167, 391] on div "ORDER" at bounding box center [168, 402] width 150 height 28
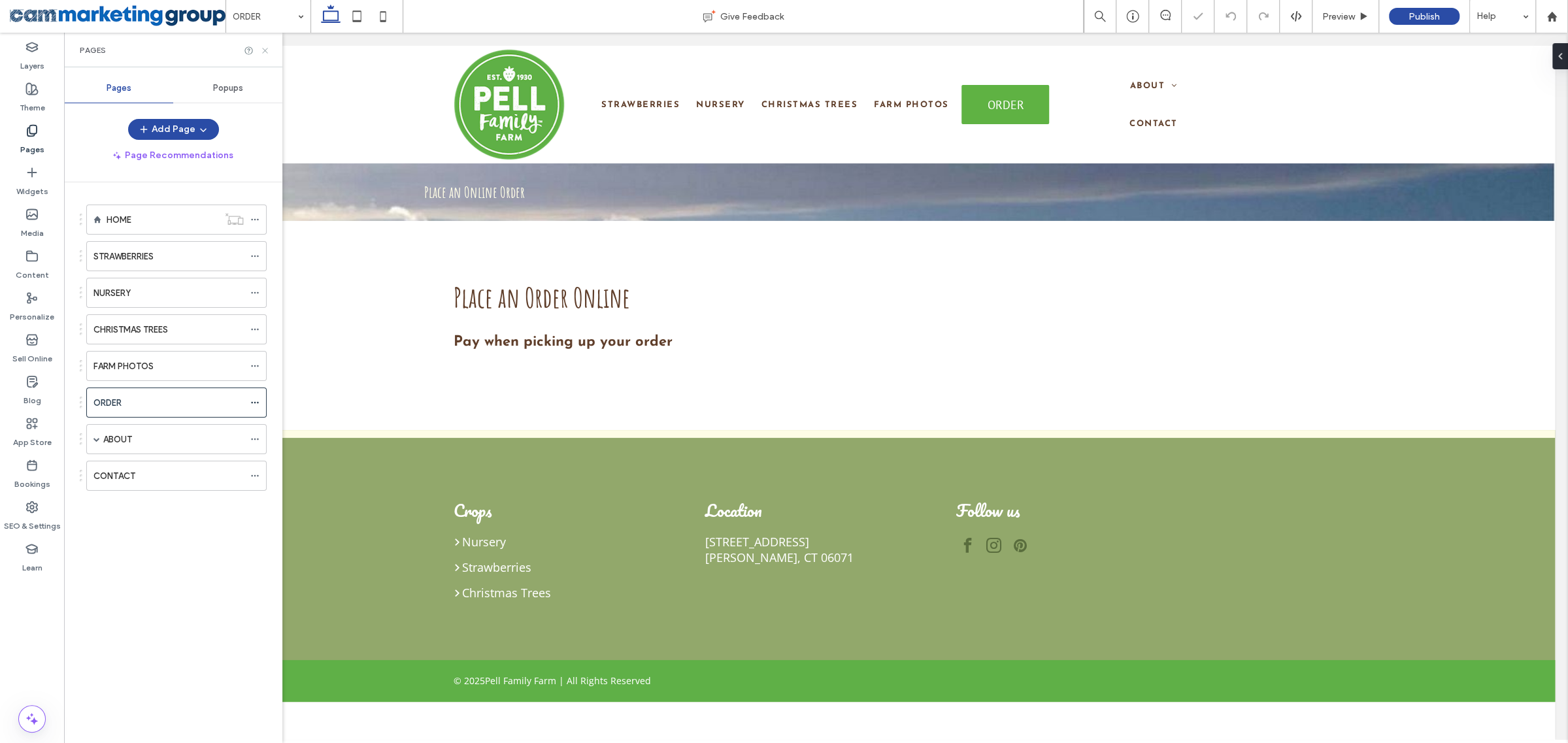
click at [262, 51] on icon at bounding box center [265, 50] width 10 height 10
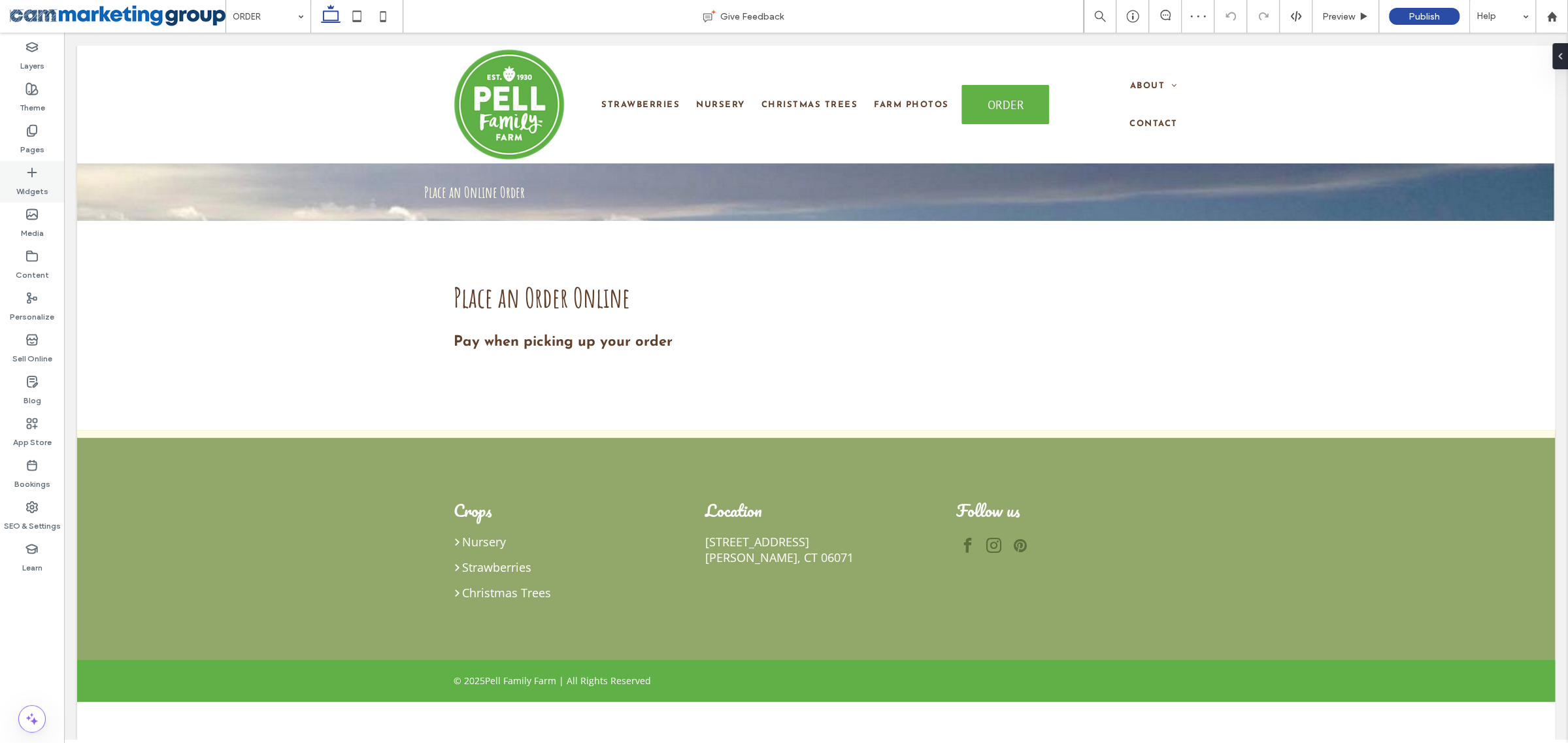
click at [48, 170] on div "Widgets" at bounding box center [32, 182] width 64 height 42
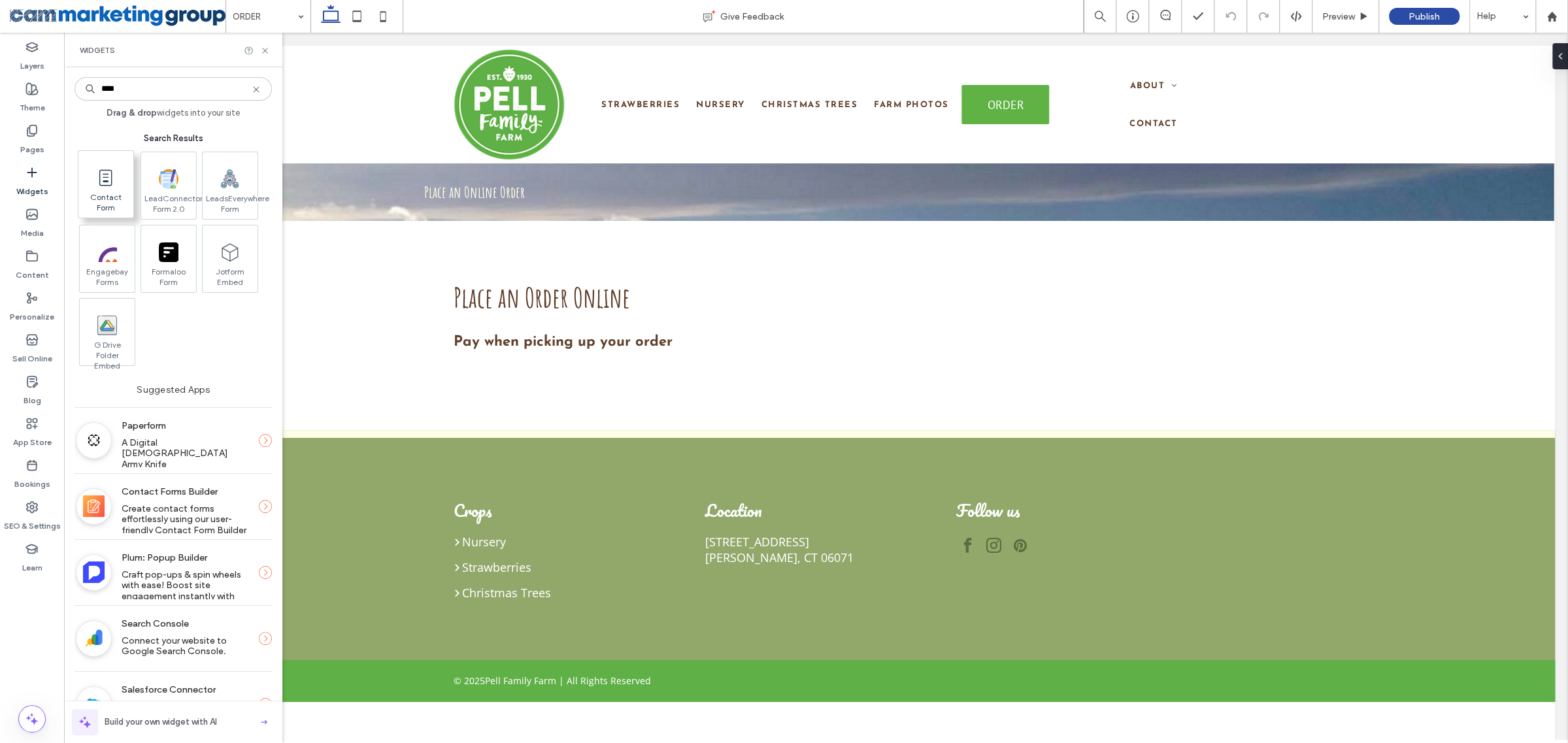
type input "****"
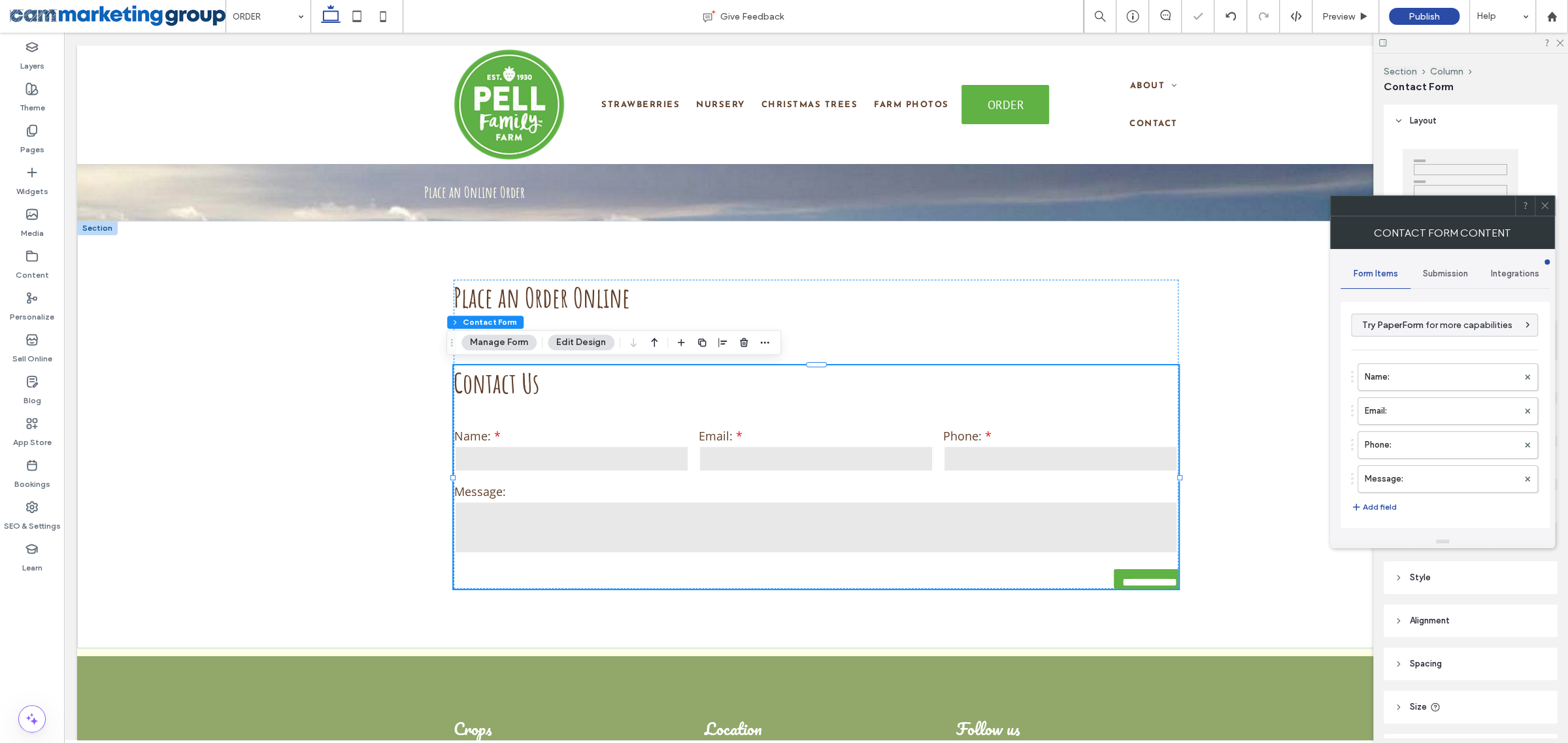
type input "*"
type input "***"
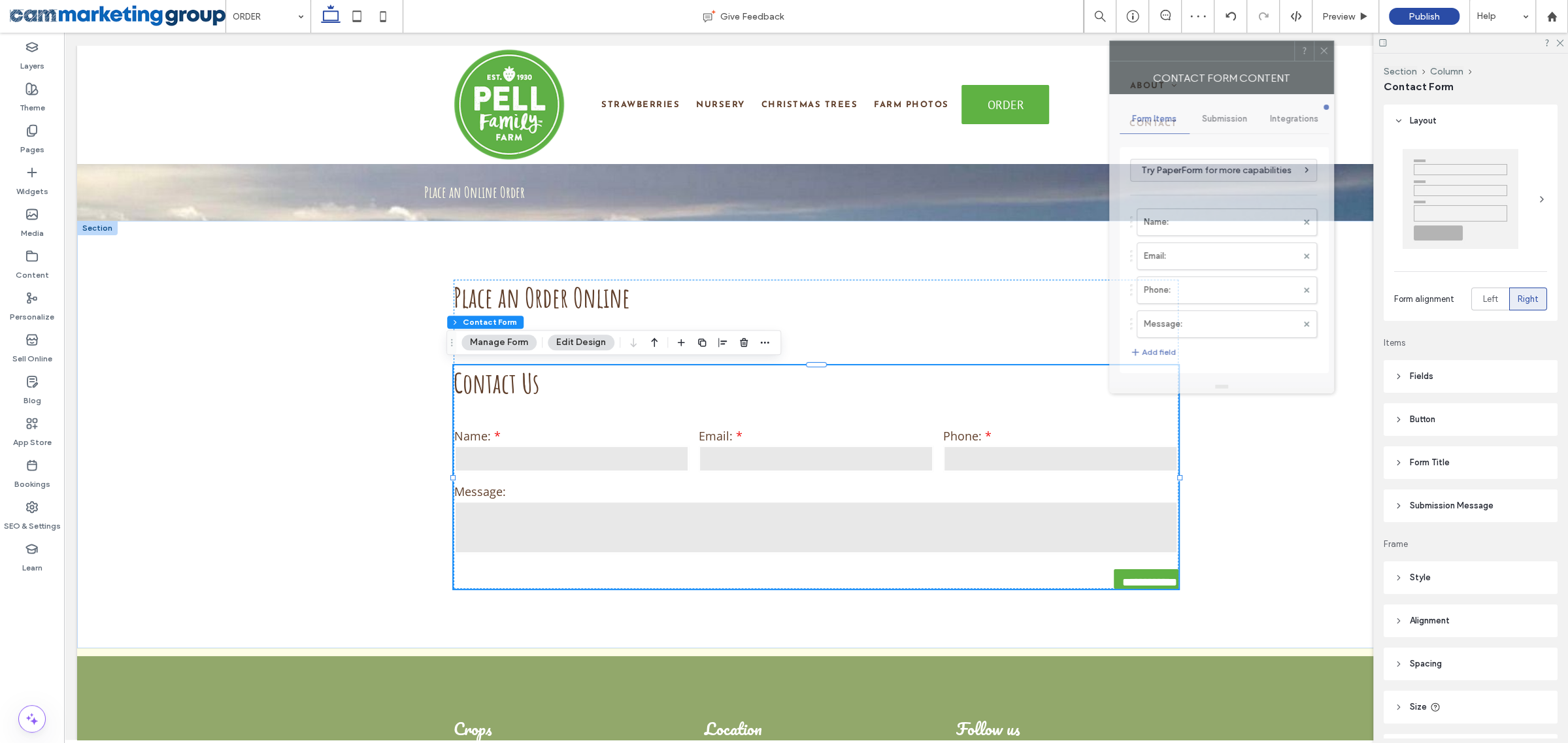
drag, startPoint x: 1433, startPoint y: 203, endPoint x: 1214, endPoint y: 63, distance: 259.9
click at [1214, 61] on div at bounding box center [1202, 50] width 185 height 19
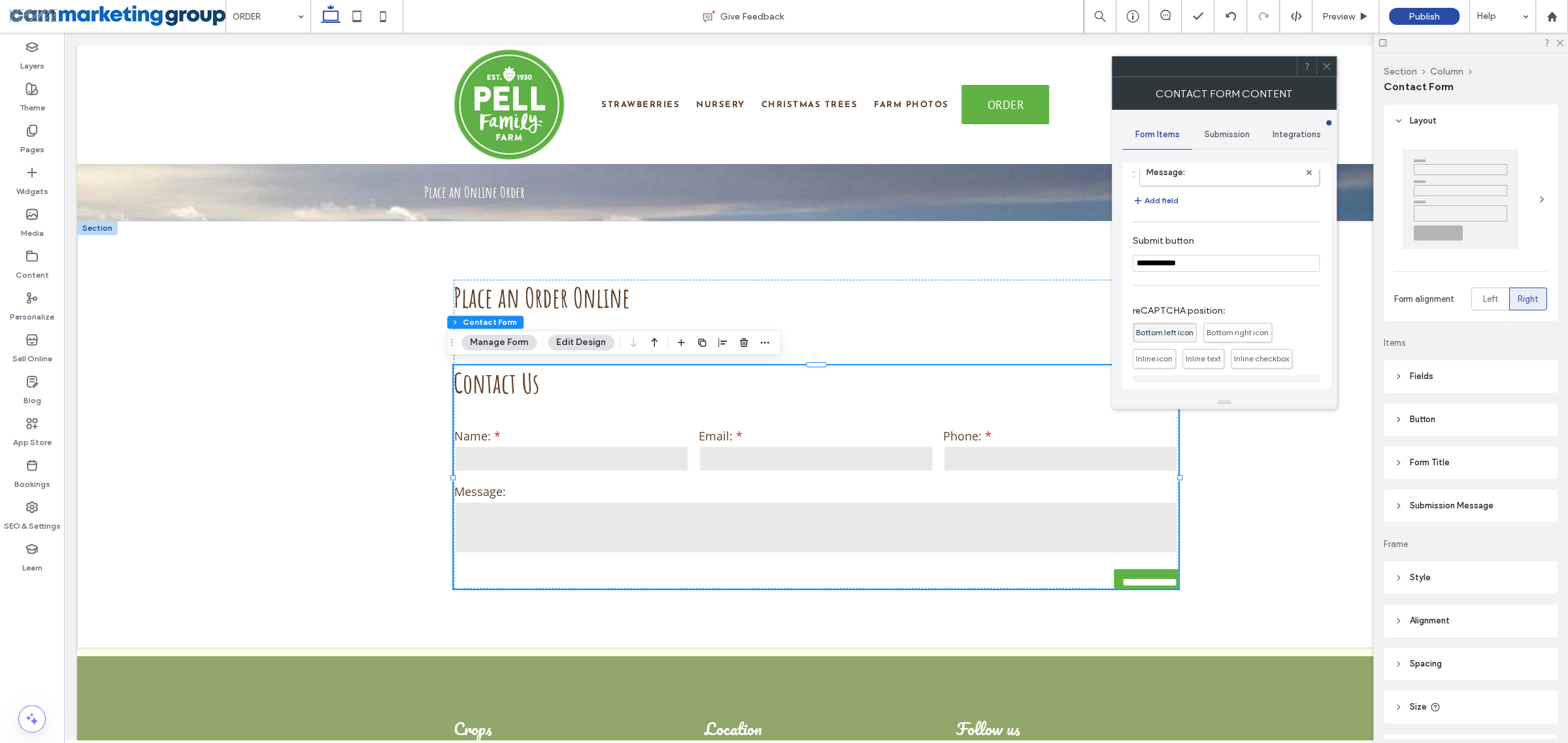
scroll to position [260, 0]
